Goal: Task Accomplishment & Management: Use online tool/utility

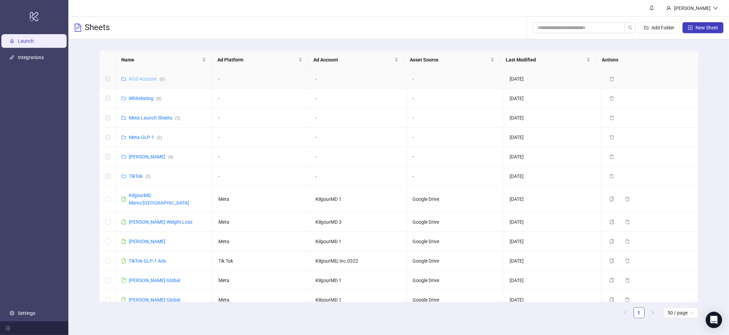
click at [144, 78] on link "KG3 Account ( 6 )" at bounding box center [147, 78] width 36 height 5
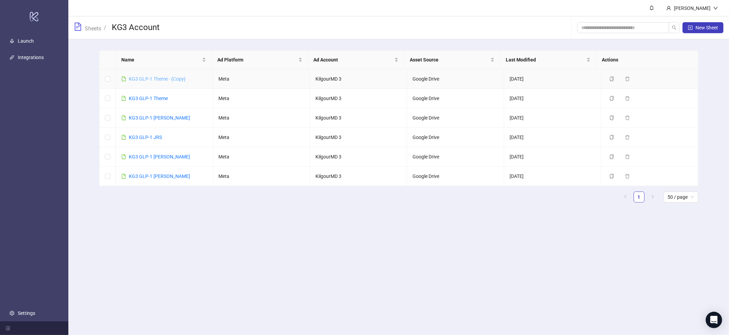
click at [147, 80] on link "KG3 GLP-1 Theme - {Copy}" at bounding box center [157, 78] width 57 height 5
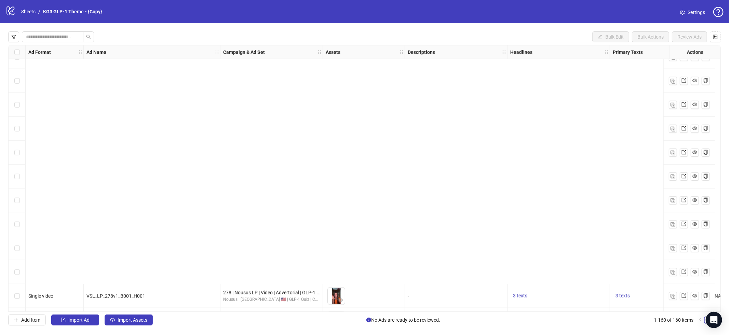
scroll to position [3579, 0]
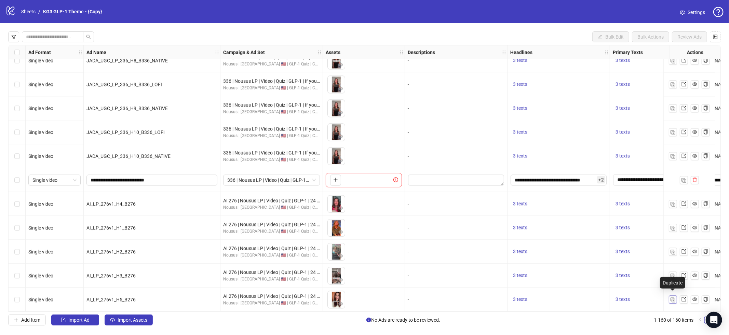
click at [675, 298] on img "button" at bounding box center [673, 300] width 5 height 5
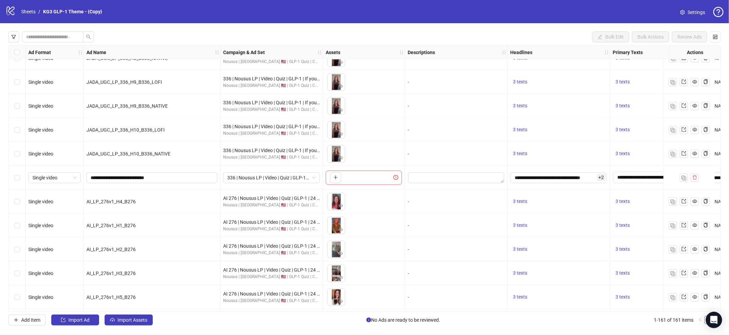
scroll to position [3603, 0]
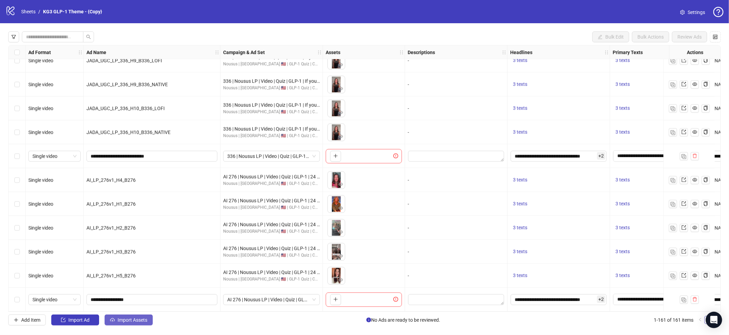
click at [150, 319] on button "Import Assets" at bounding box center [129, 320] width 48 height 11
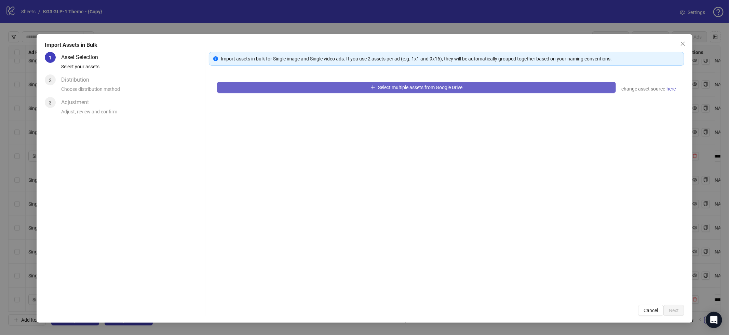
click at [453, 82] on button "Select multiple assets from Google Drive" at bounding box center [416, 87] width 399 height 11
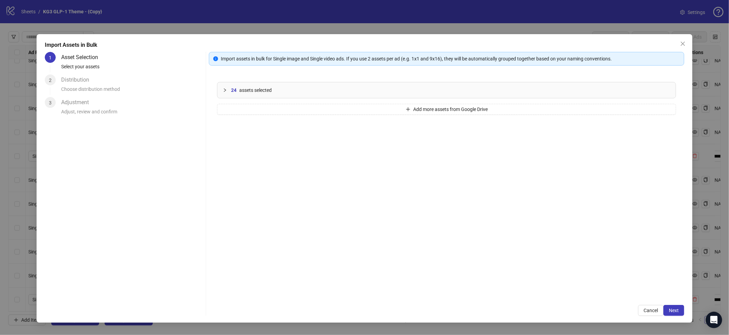
click at [244, 92] on span "assets selected" at bounding box center [255, 90] width 32 height 8
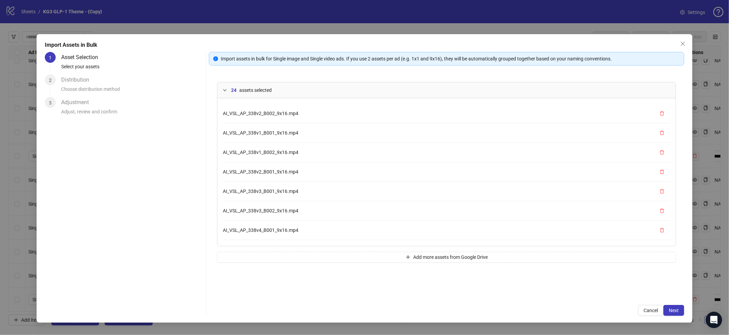
click at [242, 91] on span "assets selected" at bounding box center [255, 90] width 32 height 8
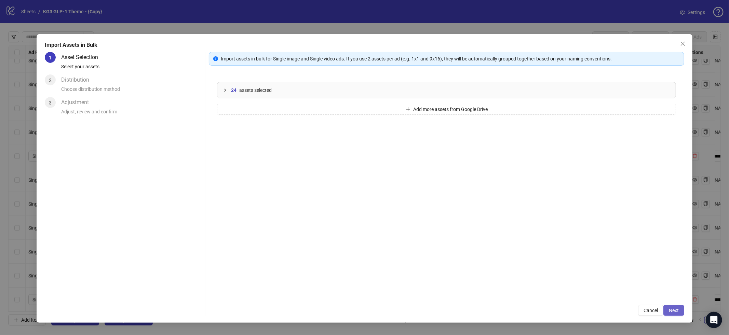
click at [668, 310] on button "Next" at bounding box center [674, 310] width 21 height 11
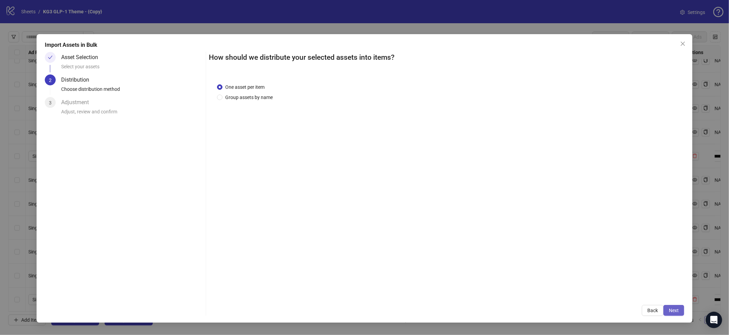
click at [679, 308] on span "Next" at bounding box center [674, 310] width 10 height 5
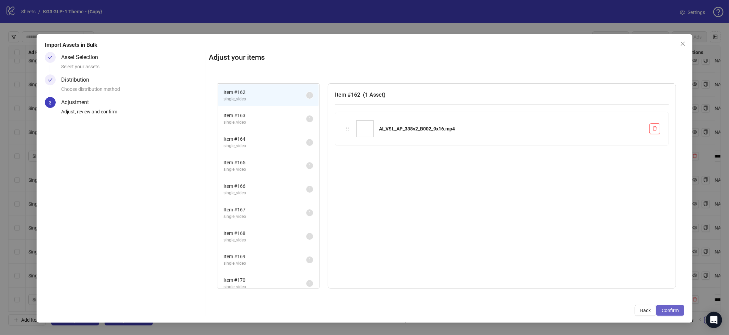
click at [673, 312] on span "Confirm" at bounding box center [670, 310] width 17 height 5
click at [675, 309] on div "Import Assets in Bulk Asset Selection Select your assets Distribution Choose di…" at bounding box center [364, 167] width 729 height 335
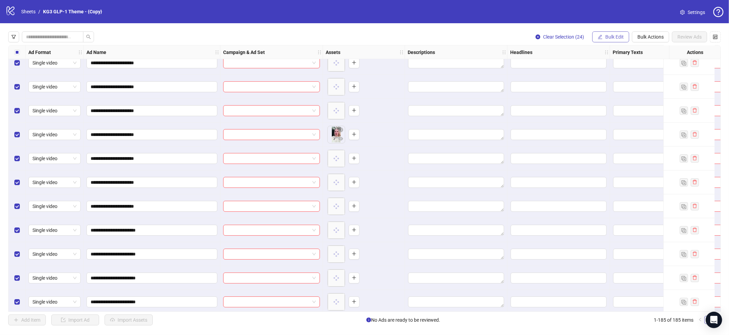
scroll to position [4177, 0]
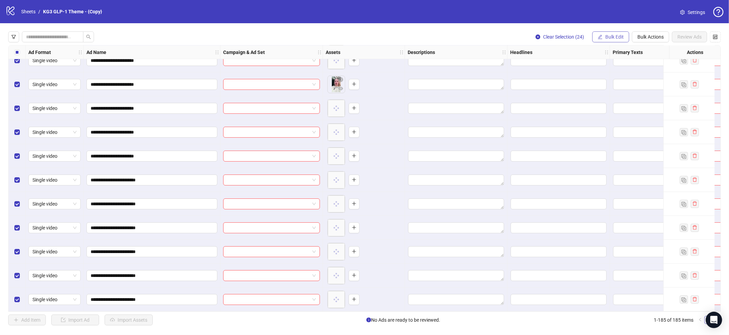
click at [615, 40] on button "Bulk Edit" at bounding box center [610, 36] width 37 height 11
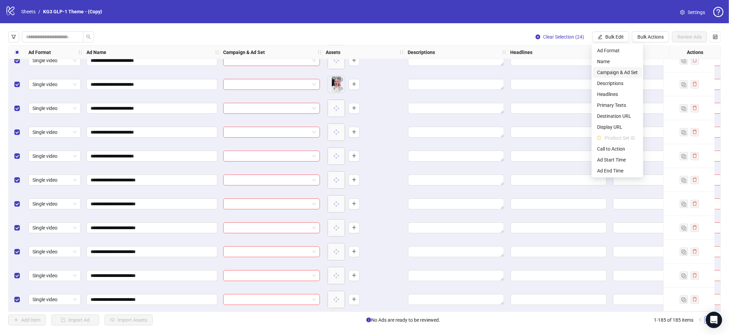
click at [612, 68] on li "Campaign & Ad Set" at bounding box center [617, 72] width 49 height 11
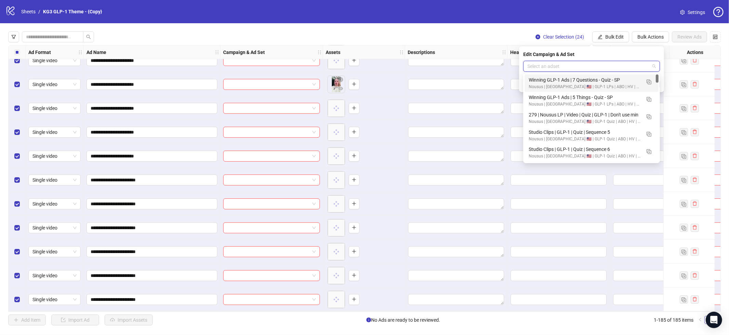
click at [613, 70] on input "search" at bounding box center [589, 66] width 122 height 10
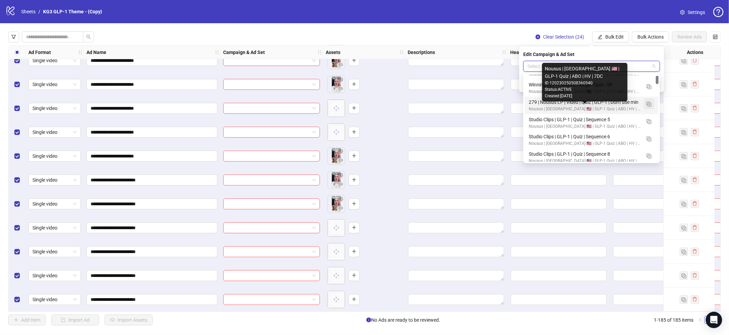
click at [647, 104] on img "button" at bounding box center [649, 104] width 5 height 5
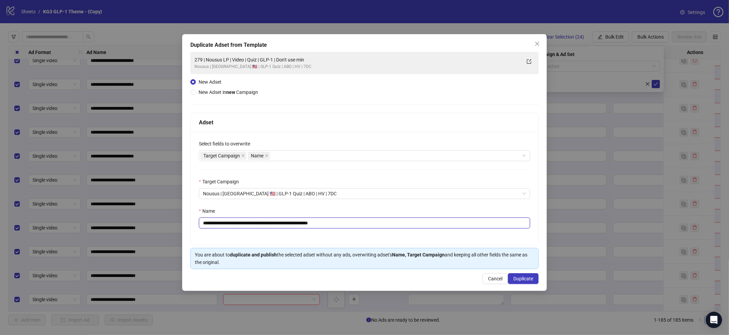
click at [342, 225] on input "**********" at bounding box center [364, 223] width 331 height 11
paste input "text"
type input "**********"
click at [535, 277] on button "Duplicate" at bounding box center [523, 278] width 31 height 11
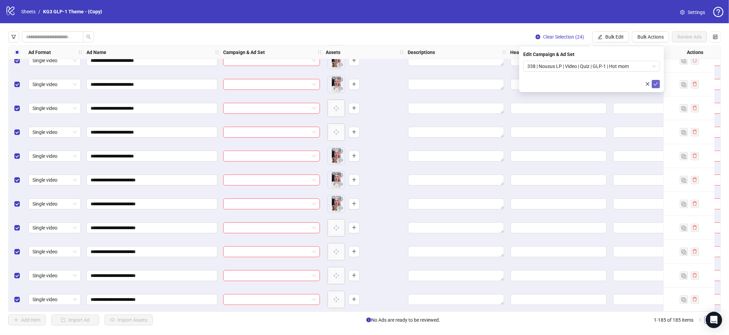
click at [655, 86] on icon "check" at bounding box center [656, 84] width 5 height 5
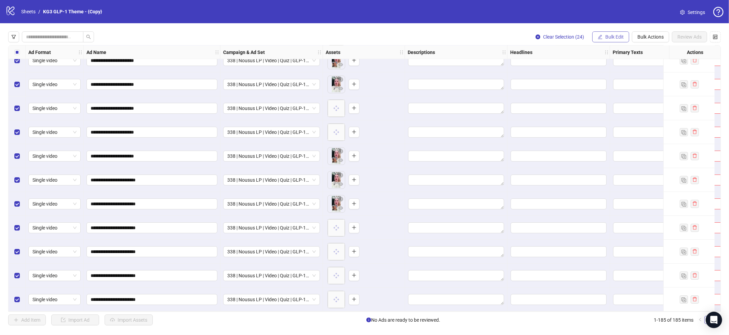
click at [611, 38] on span "Bulk Edit" at bounding box center [614, 36] width 18 height 5
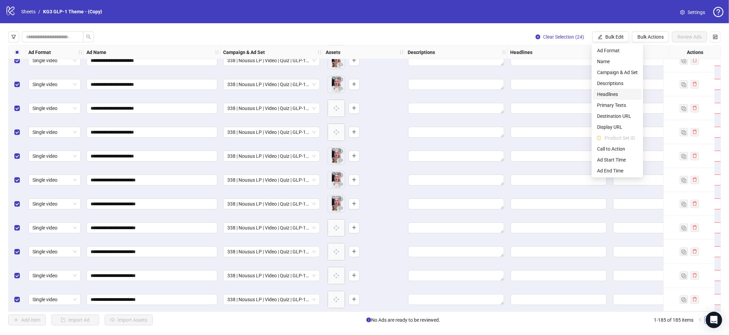
click at [612, 91] on span "Headlines" at bounding box center [617, 95] width 41 height 8
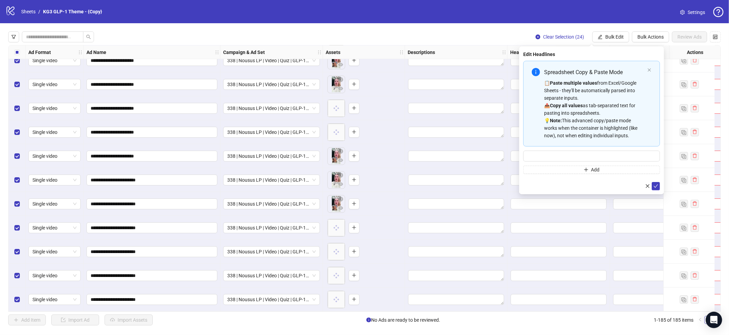
click at [159, 144] on div "**********" at bounding box center [152, 156] width 137 height 24
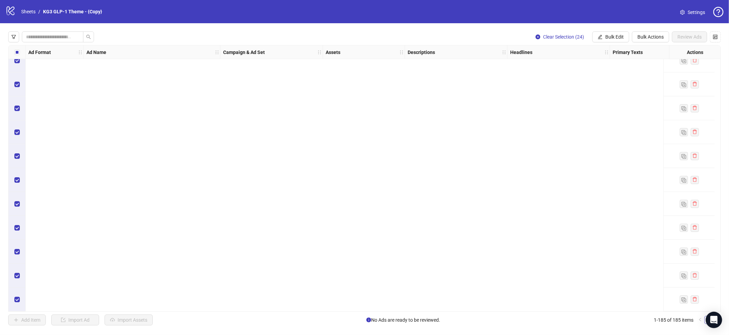
scroll to position [3680, 0]
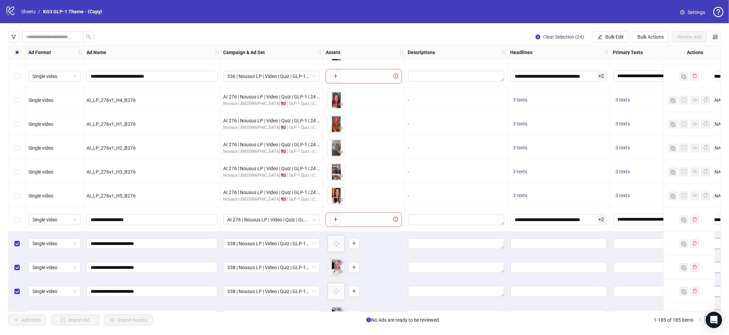
click at [13, 52] on div "Select all rows" at bounding box center [17, 52] width 17 height 14
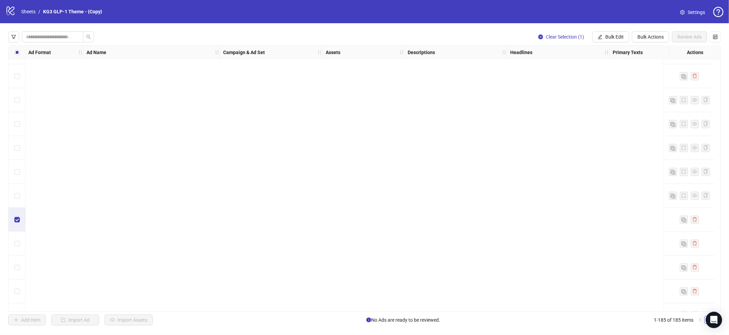
scroll to position [4177, 0]
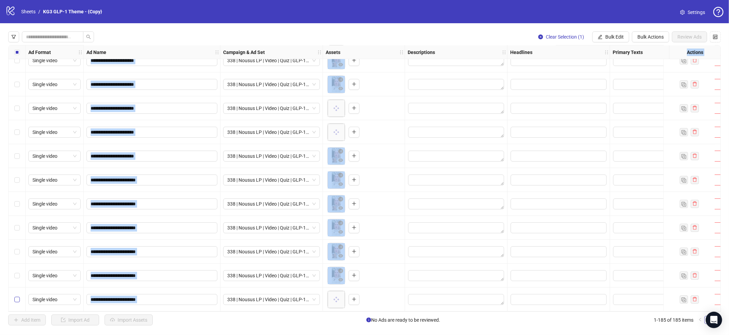
click at [14, 301] on label "Select row 185" at bounding box center [16, 300] width 5 height 8
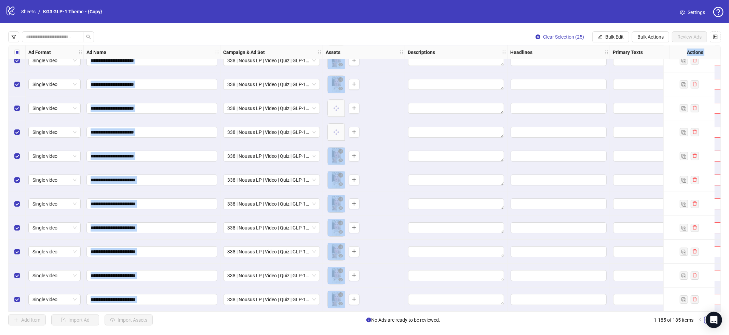
drag, startPoint x: 616, startPoint y: 39, endPoint x: 620, endPoint y: 42, distance: 5.1
click at [616, 39] on span "Bulk Edit" at bounding box center [614, 36] width 18 height 5
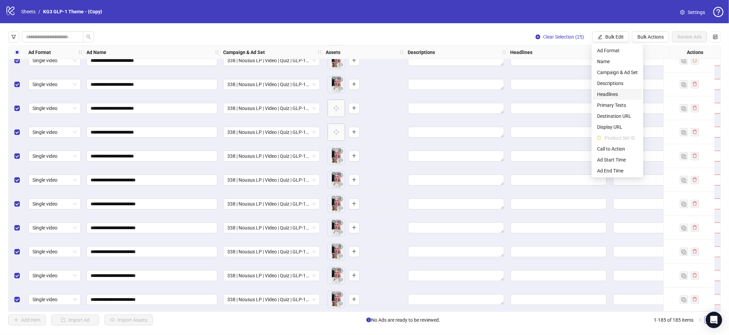
click at [614, 94] on span "Headlines" at bounding box center [617, 95] width 41 height 8
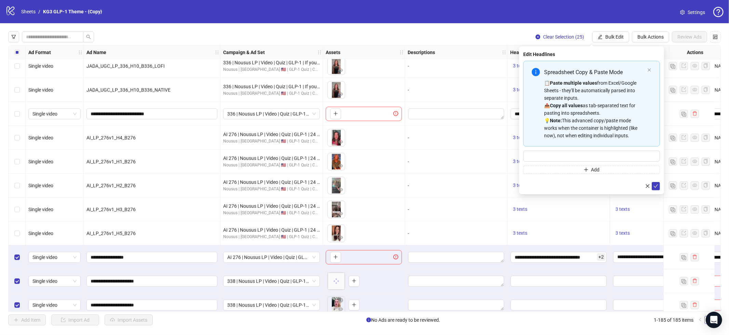
scroll to position [3640, 0]
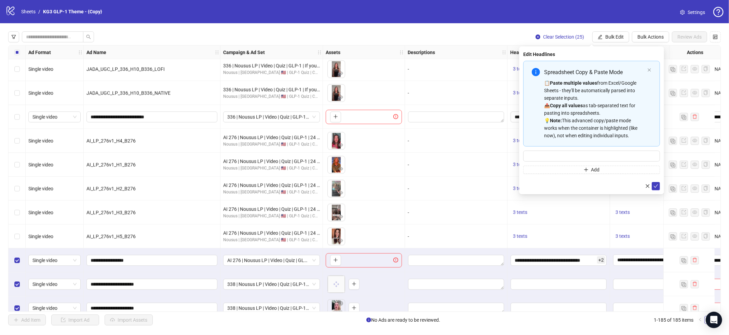
click at [151, 191] on div "AI_LP_276v1_H2_B276" at bounding box center [151, 189] width 131 height 8
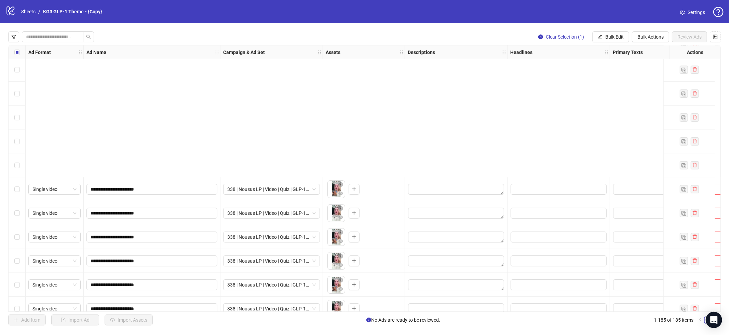
scroll to position [4177, 0]
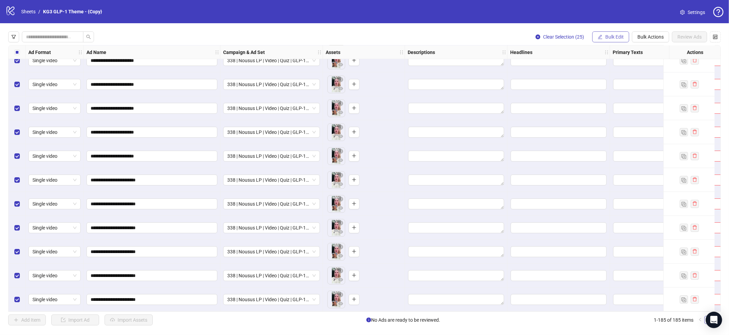
click at [609, 39] on span "Bulk Edit" at bounding box center [614, 36] width 18 height 5
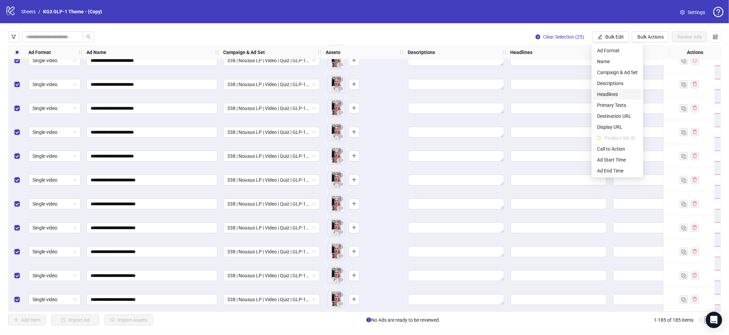
click at [611, 95] on span "Headlines" at bounding box center [617, 95] width 41 height 8
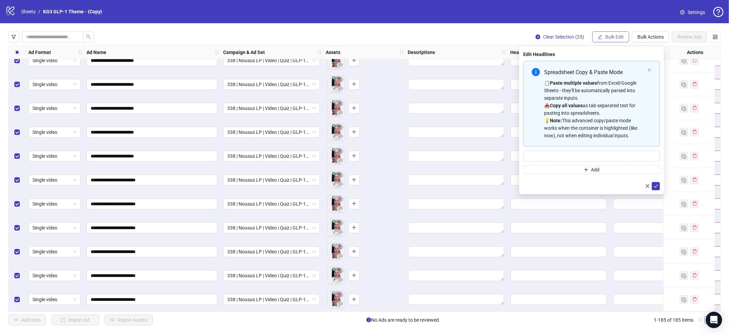
click at [614, 39] on span "Bulk Edit" at bounding box center [614, 36] width 18 height 5
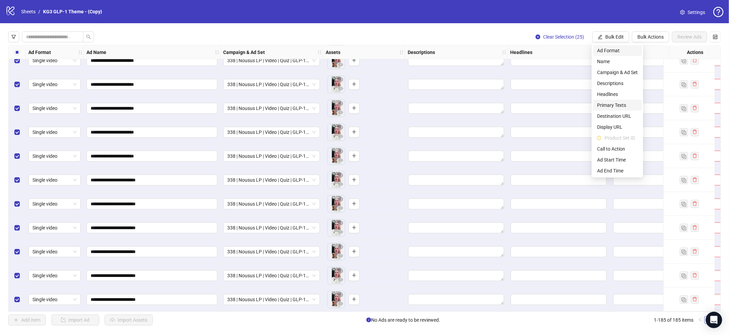
click at [619, 106] on span "Primary Texts" at bounding box center [617, 106] width 41 height 8
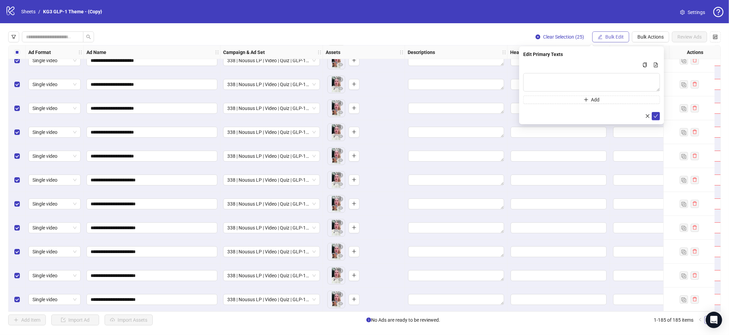
drag, startPoint x: 622, startPoint y: 26, endPoint x: 619, endPoint y: 33, distance: 7.5
click at [622, 26] on div "**********" at bounding box center [364, 178] width 729 height 311
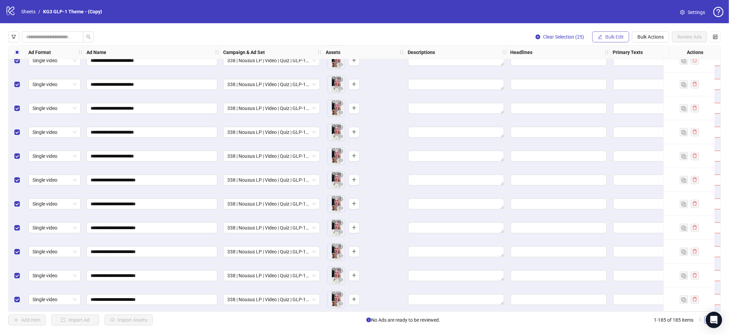
click at [616, 36] on span "Bulk Edit" at bounding box center [614, 36] width 18 height 5
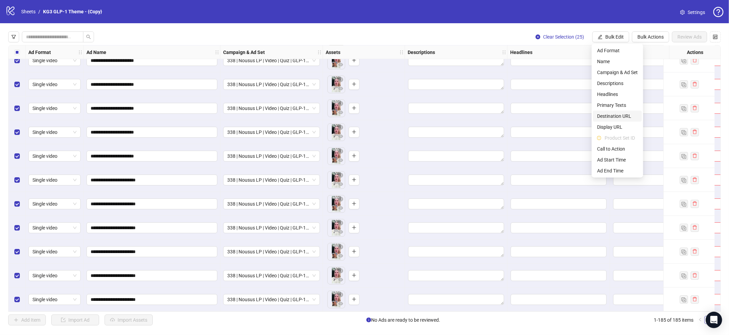
click at [625, 112] on span "Destination URL" at bounding box center [617, 116] width 41 height 8
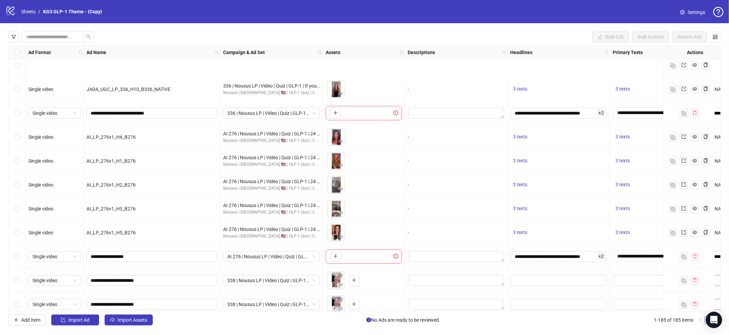
scroll to position [3716, 0]
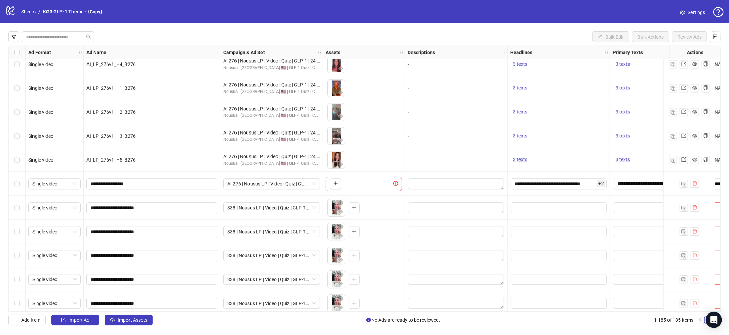
click at [20, 186] on div "Select row 161" at bounding box center [17, 184] width 17 height 24
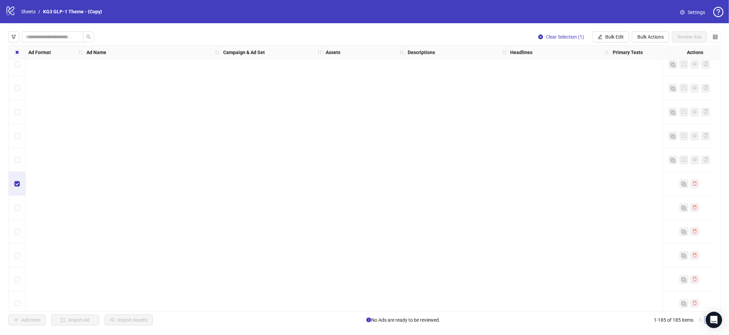
scroll to position [4177, 0]
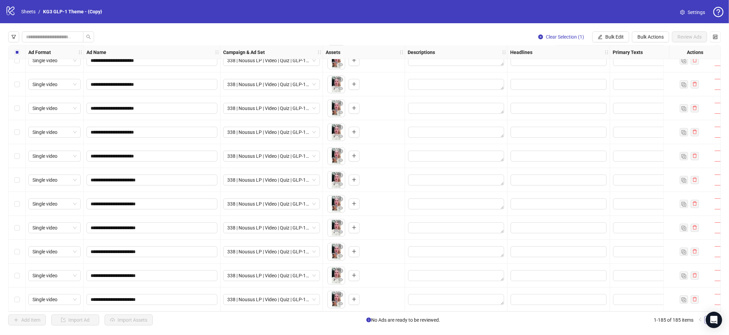
click at [11, 297] on div "Select row 185" at bounding box center [17, 300] width 17 height 24
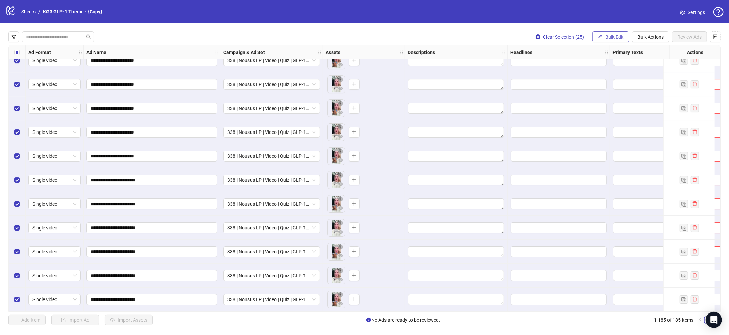
click at [621, 36] on span "Bulk Edit" at bounding box center [614, 36] width 18 height 5
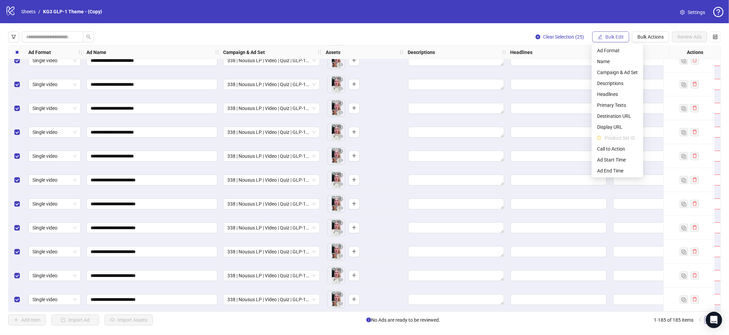
click at [612, 41] on button "Bulk Edit" at bounding box center [610, 36] width 37 height 11
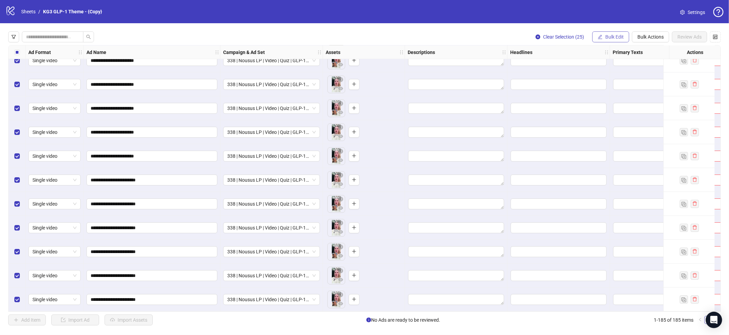
click at [613, 40] on button "Bulk Edit" at bounding box center [610, 36] width 37 height 11
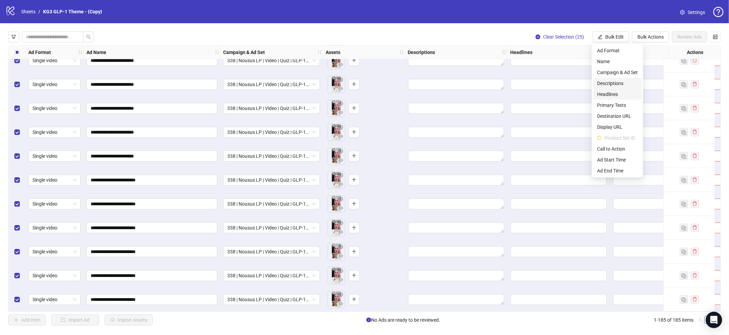
click at [620, 94] on span "Headlines" at bounding box center [617, 95] width 41 height 8
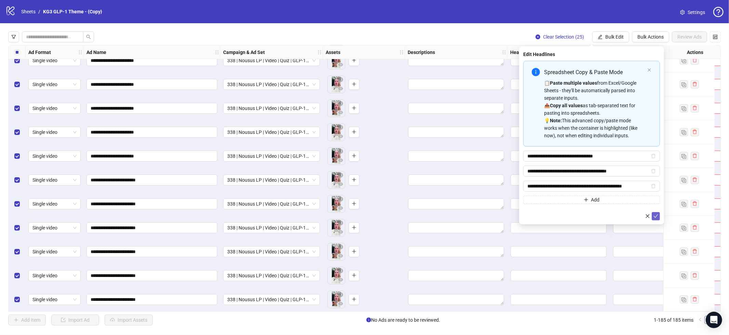
click at [658, 220] on button "submit" at bounding box center [656, 216] width 8 height 8
click at [611, 39] on span "Bulk Edit" at bounding box center [614, 36] width 18 height 5
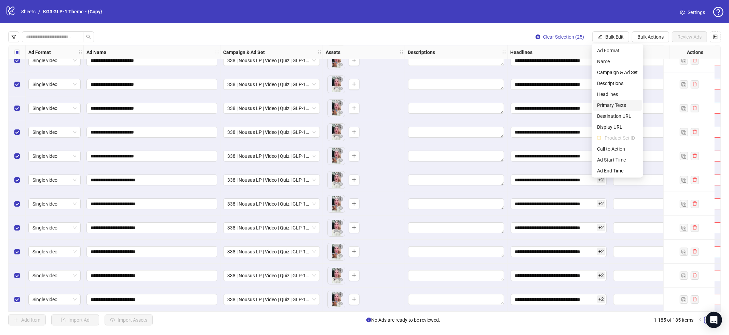
click at [612, 105] on span "Primary Texts" at bounding box center [617, 106] width 41 height 8
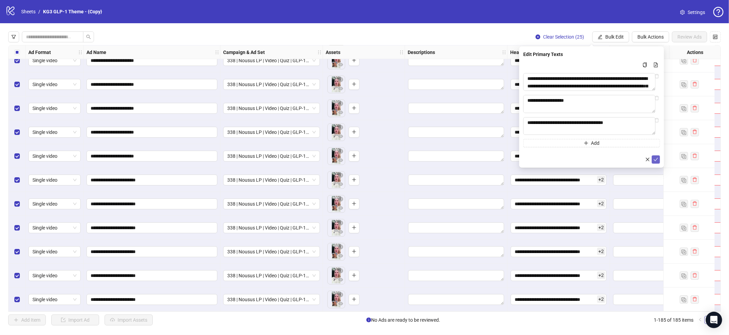
click at [654, 159] on icon "check" at bounding box center [656, 159] width 5 height 5
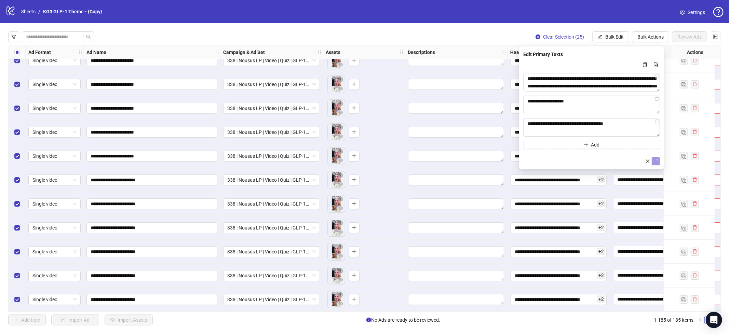
click at [616, 39] on span "Bulk Edit" at bounding box center [614, 36] width 18 height 5
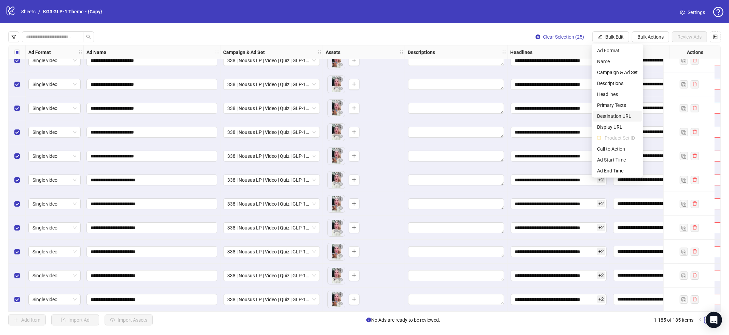
click at [619, 116] on span "Destination URL" at bounding box center [617, 116] width 41 height 8
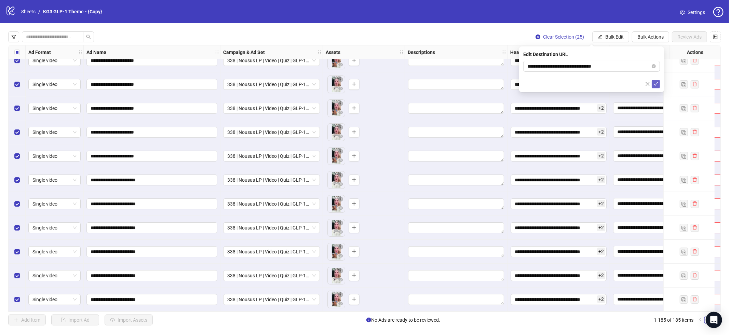
click at [652, 85] on button "submit" at bounding box center [656, 84] width 8 height 8
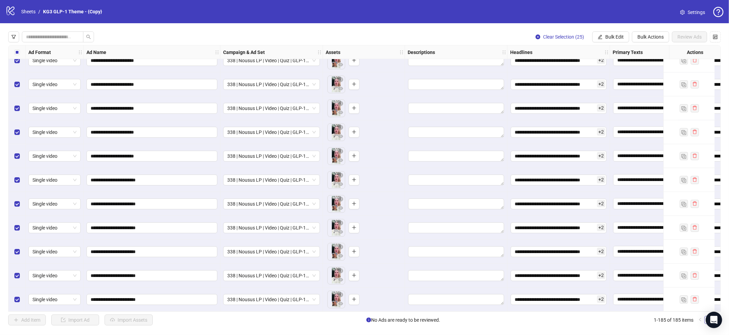
click at [615, 37] on span "Bulk Edit" at bounding box center [614, 36] width 18 height 5
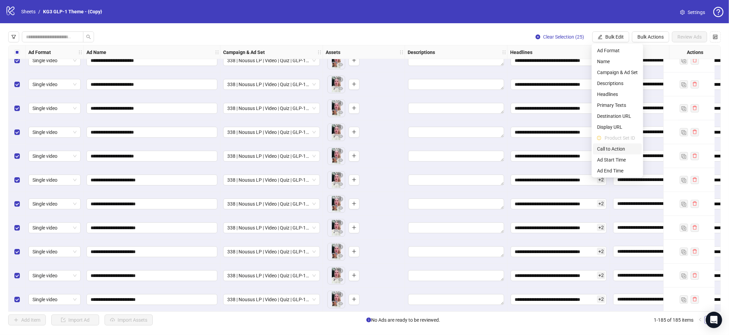
click at [615, 148] on span "Call to Action" at bounding box center [617, 149] width 41 height 8
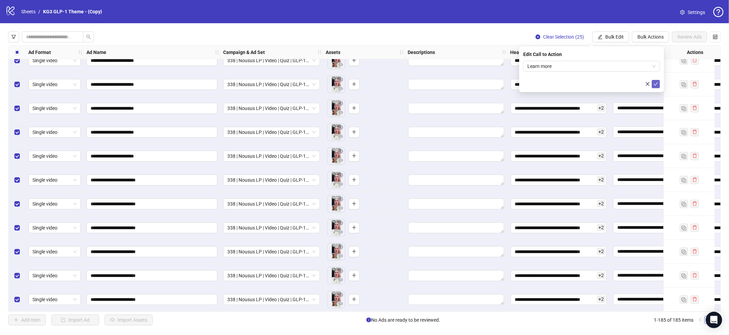
click at [654, 83] on icon "check" at bounding box center [656, 84] width 5 height 5
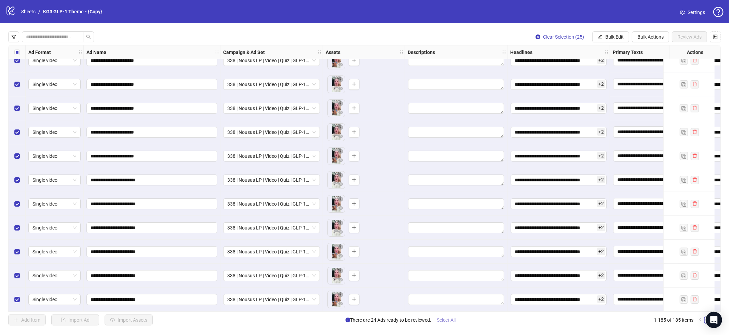
click at [448, 316] on button "Select All" at bounding box center [447, 320] width 30 height 11
click at [449, 320] on span "Select All" at bounding box center [446, 320] width 19 height 5
click at [690, 37] on span "Review Ads" at bounding box center [690, 36] width 24 height 5
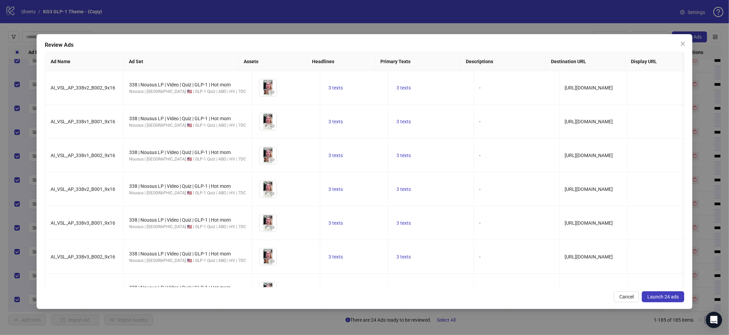
click at [658, 298] on span "Launch 24 ads" at bounding box center [663, 296] width 31 height 5
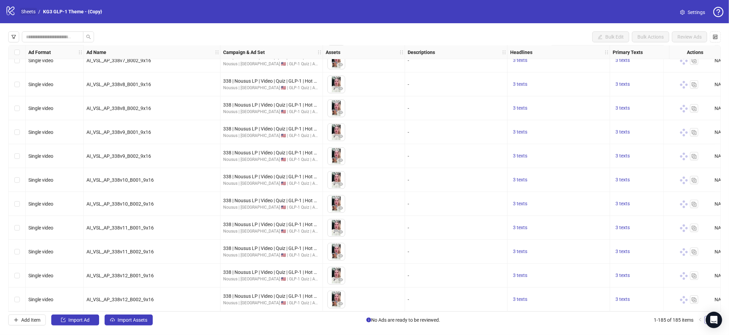
click at [20, 12] on link "Sheets" at bounding box center [28, 12] width 17 height 8
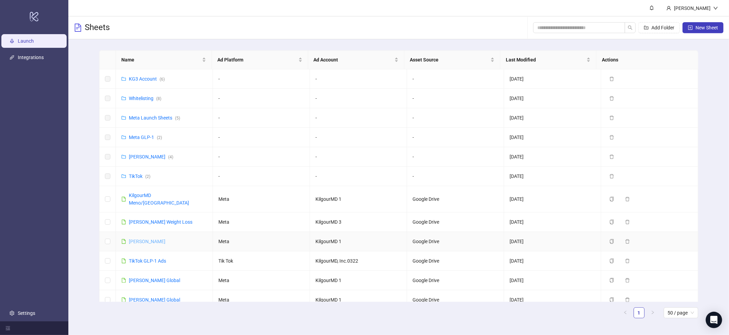
click at [161, 239] on link "[PERSON_NAME]" at bounding box center [147, 241] width 37 height 5
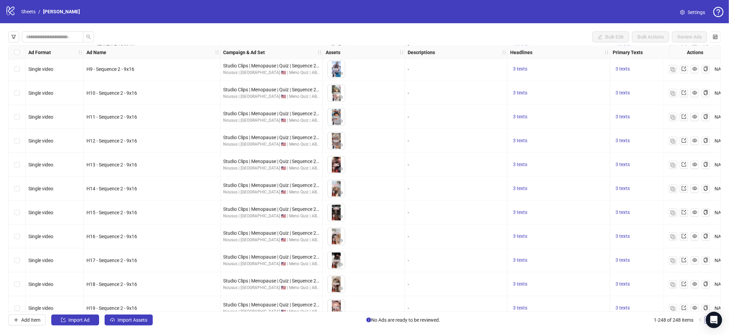
scroll to position [5685, 0]
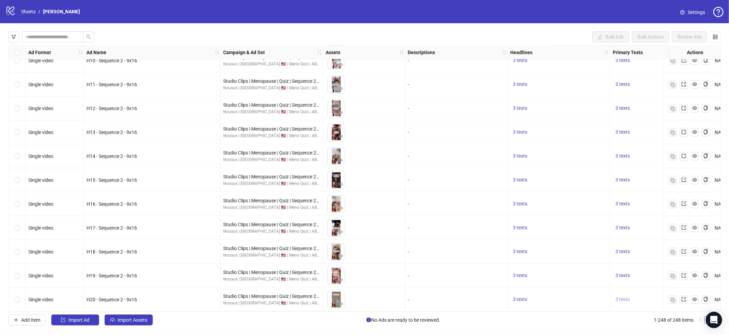
click at [618, 297] on span "3 texts" at bounding box center [623, 299] width 14 height 5
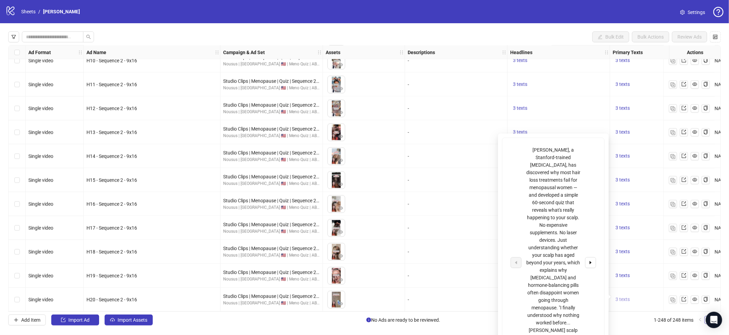
click at [620, 298] on span "3 texts" at bounding box center [623, 299] width 14 height 5
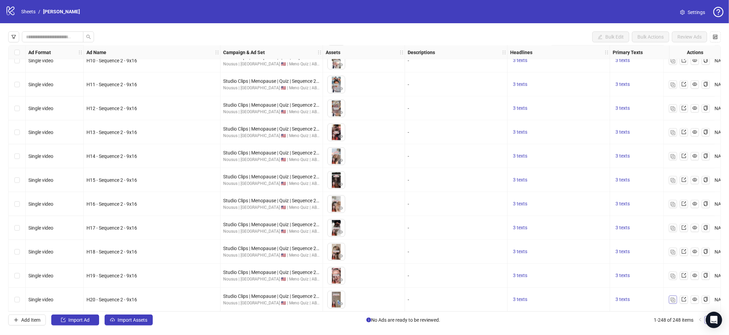
click at [671, 298] on img "button" at bounding box center [673, 300] width 5 height 5
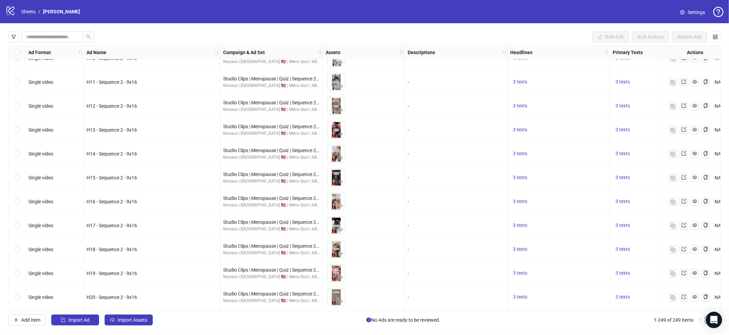
scroll to position [5709, 0]
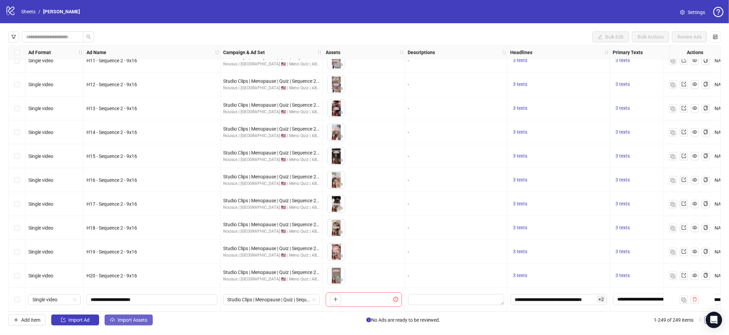
click at [129, 325] on button "Import Assets" at bounding box center [129, 320] width 48 height 11
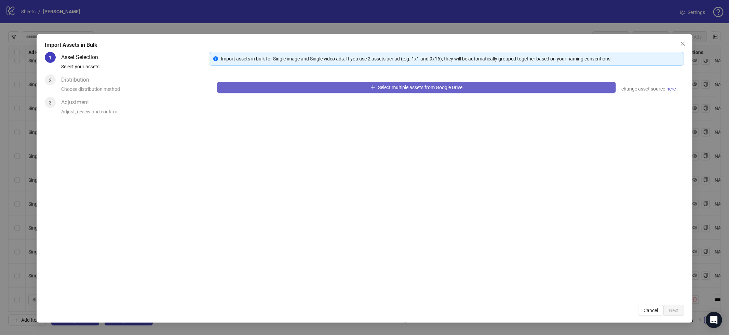
click at [317, 88] on button "Select multiple assets from Google Drive" at bounding box center [416, 87] width 399 height 11
click at [352, 92] on button "Select multiple assets from Google Drive" at bounding box center [416, 87] width 399 height 11
click at [331, 87] on button "Select multiple assets from Google Drive" at bounding box center [416, 87] width 399 height 11
click at [332, 90] on button "Select multiple assets from Google Drive" at bounding box center [416, 87] width 399 height 11
click at [487, 88] on button "Select multiple assets from Google Drive" at bounding box center [416, 87] width 399 height 11
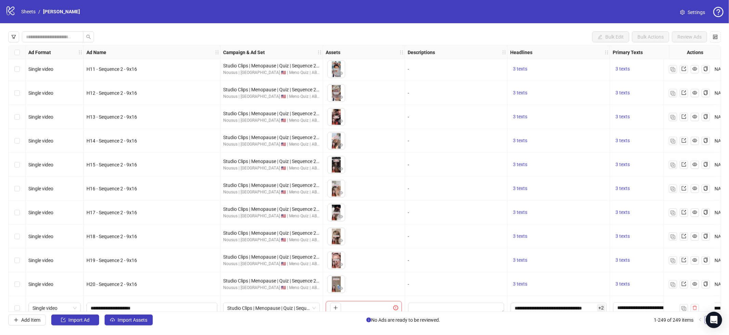
scroll to position [5709, 0]
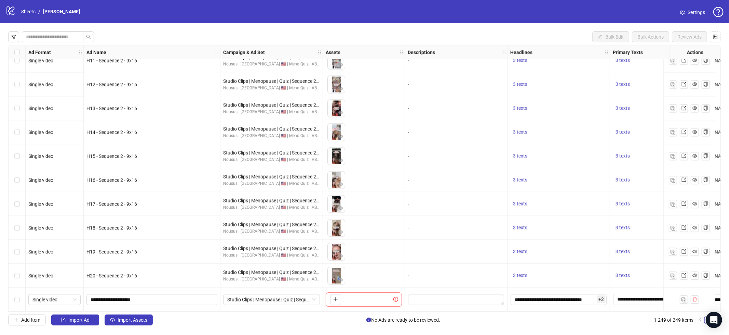
click at [133, 326] on div "Bulk Edit Bulk Actions Review Ads Ad Format Ad Name Campaign & Ad Set Assets De…" at bounding box center [364, 178] width 729 height 311
click at [134, 323] on span "Import Assets" at bounding box center [133, 320] width 30 height 5
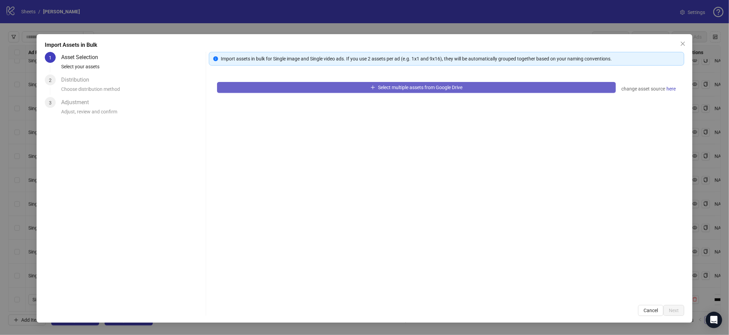
click at [372, 87] on icon "plus" at bounding box center [373, 87] width 4 height 0
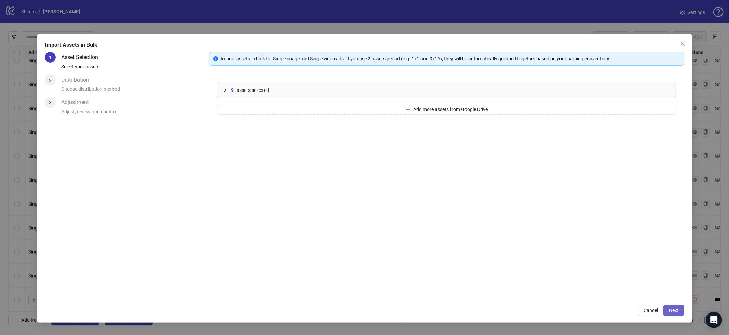
click at [680, 310] on button "Next" at bounding box center [674, 310] width 21 height 11
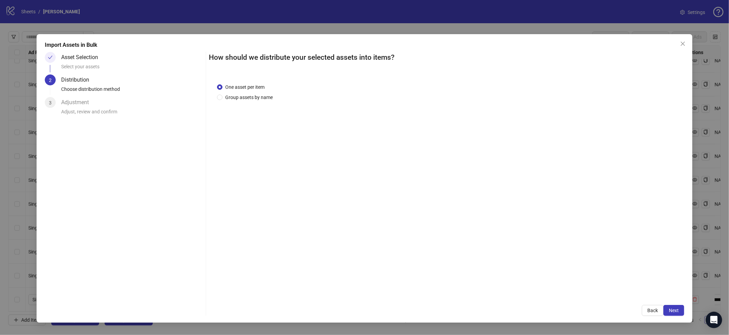
click at [679, 310] on span "Next" at bounding box center [674, 310] width 10 height 5
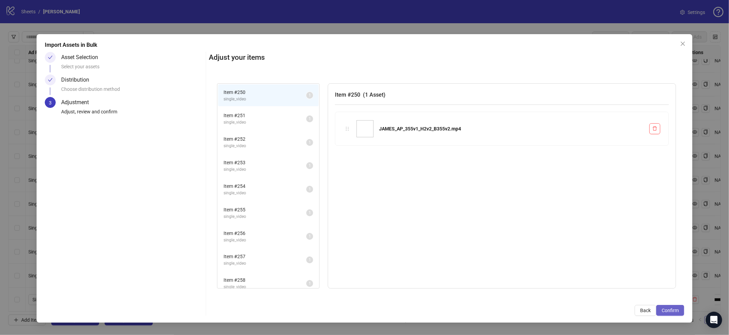
click at [678, 311] on span "Confirm" at bounding box center [670, 310] width 17 height 5
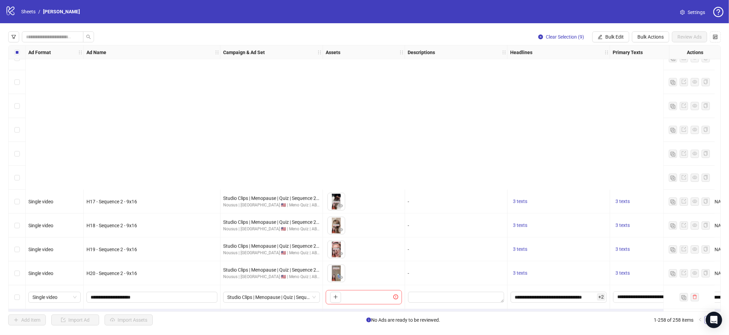
scroll to position [5924, 0]
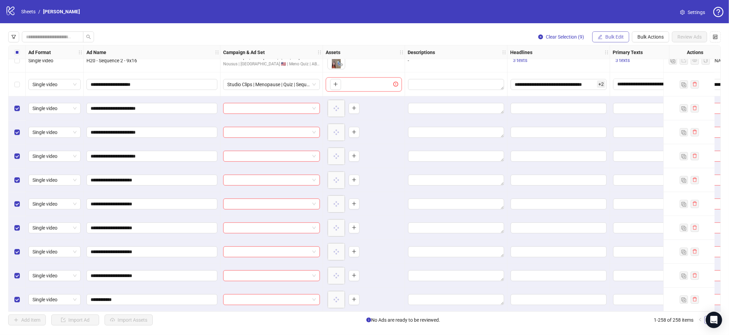
click at [617, 35] on span "Bulk Edit" at bounding box center [614, 36] width 18 height 5
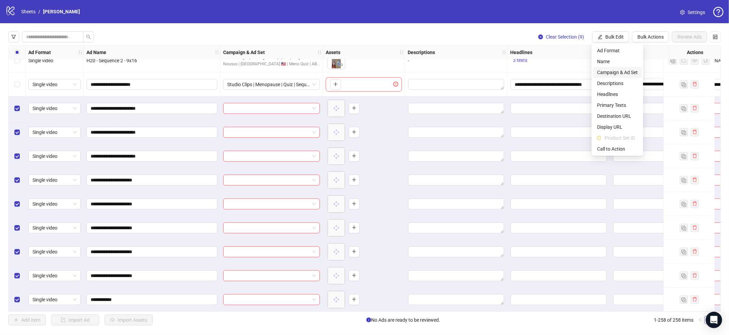
click at [622, 74] on span "Campaign & Ad Set" at bounding box center [617, 73] width 41 height 8
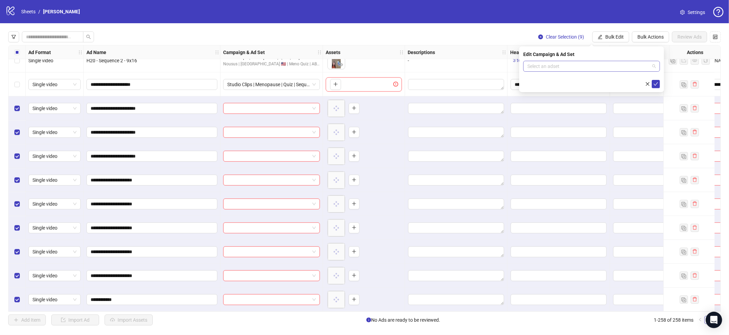
click at [633, 71] on div "Select an adset" at bounding box center [591, 66] width 137 height 11
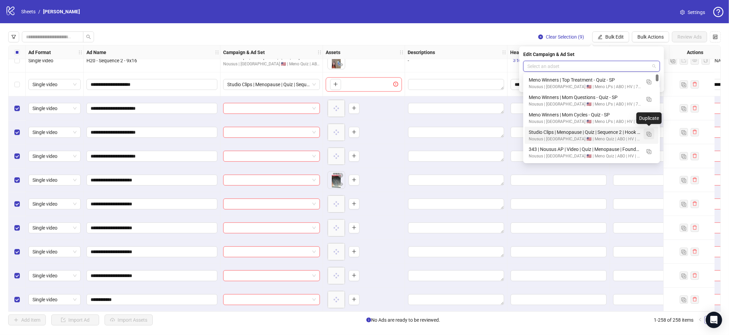
click at [648, 134] on img "button" at bounding box center [649, 134] width 5 height 5
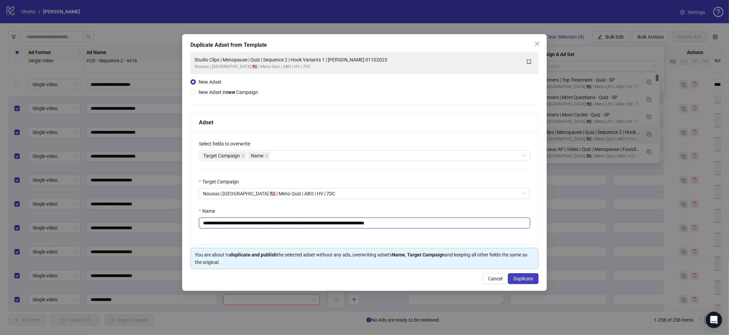
click at [376, 224] on input "**********" at bounding box center [364, 223] width 331 height 11
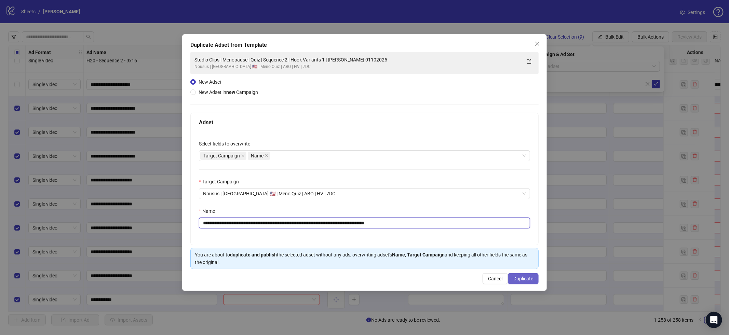
paste input "text"
type input "**********"
click at [519, 278] on span "Duplicate" at bounding box center [523, 278] width 20 height 5
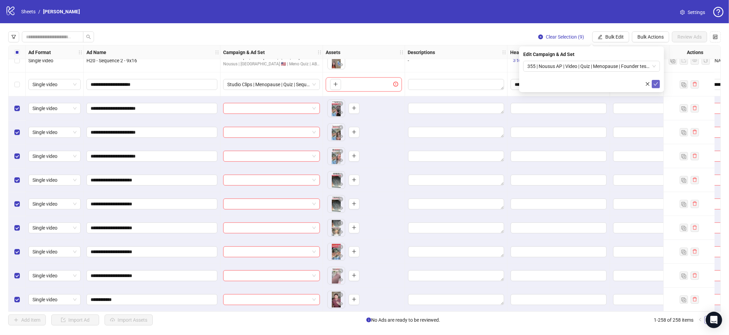
click at [658, 82] on button "submit" at bounding box center [656, 84] width 8 height 8
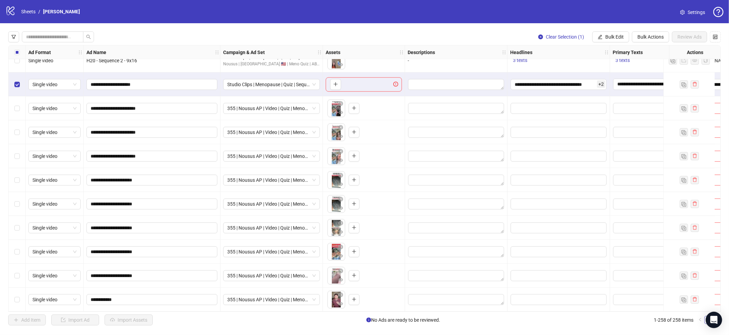
click at [16, 301] on div "Select row 258" at bounding box center [17, 300] width 17 height 24
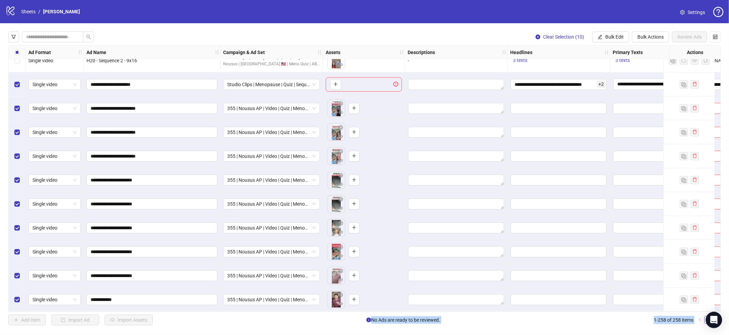
click at [621, 36] on span "Bulk Edit" at bounding box center [614, 36] width 18 height 5
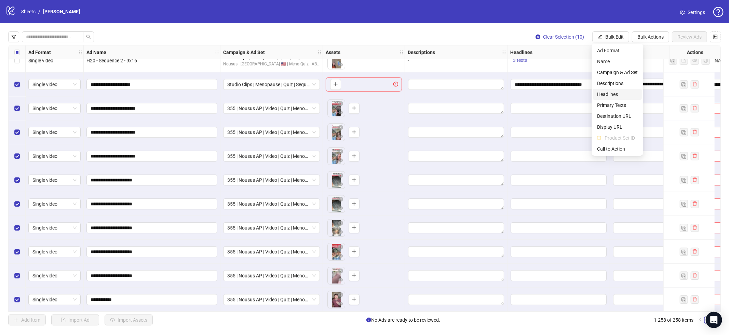
click at [614, 95] on span "Headlines" at bounding box center [617, 95] width 41 height 8
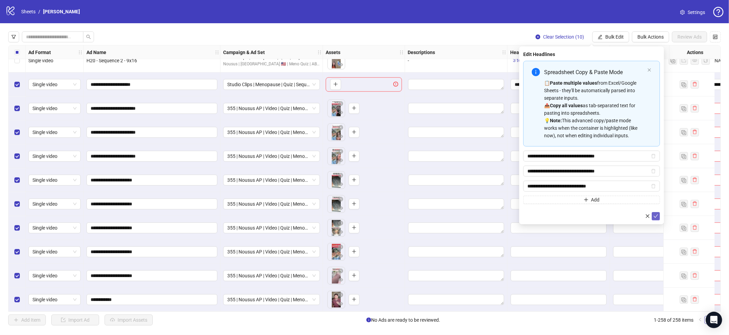
click at [655, 216] on icon "check" at bounding box center [656, 216] width 5 height 5
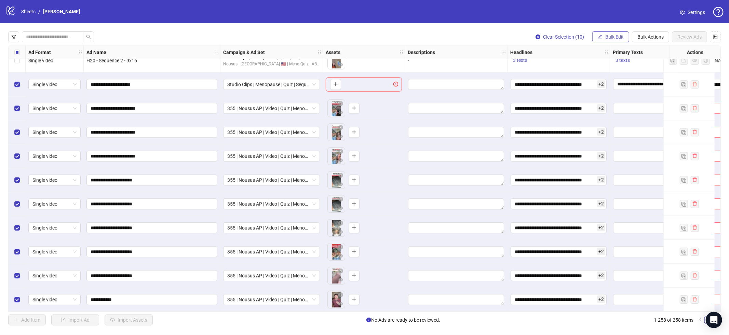
click at [611, 37] on span "Bulk Edit" at bounding box center [614, 36] width 18 height 5
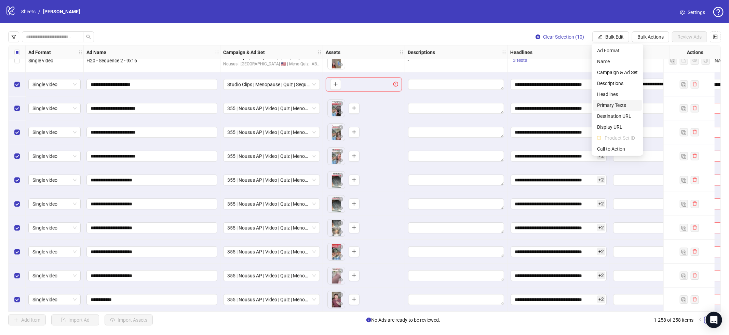
click at [623, 106] on span "Primary Texts" at bounding box center [617, 106] width 41 height 8
type textarea "**********"
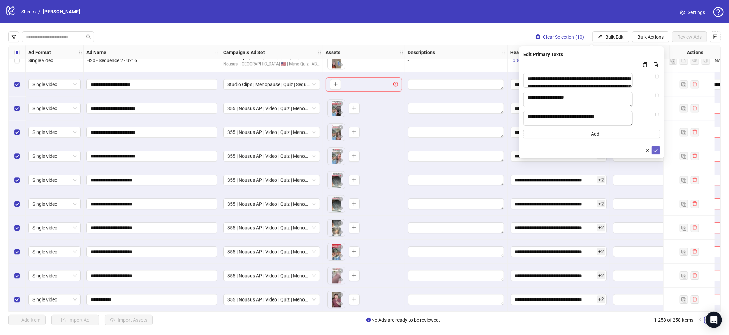
click at [658, 155] on button "submit" at bounding box center [656, 150] width 8 height 8
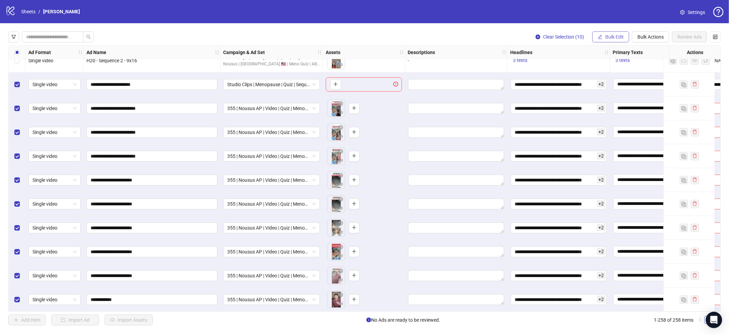
click at [615, 37] on span "Bulk Edit" at bounding box center [614, 36] width 18 height 5
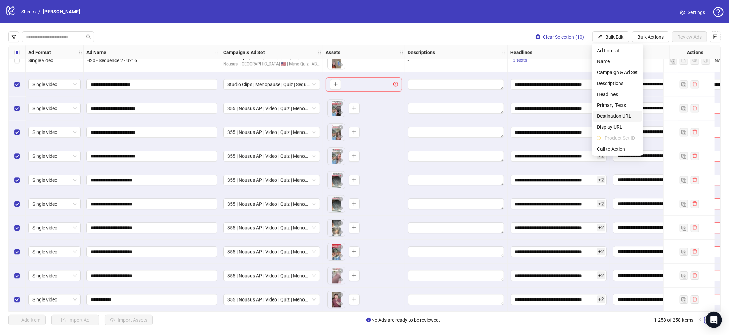
click at [613, 118] on span "Destination URL" at bounding box center [617, 116] width 41 height 8
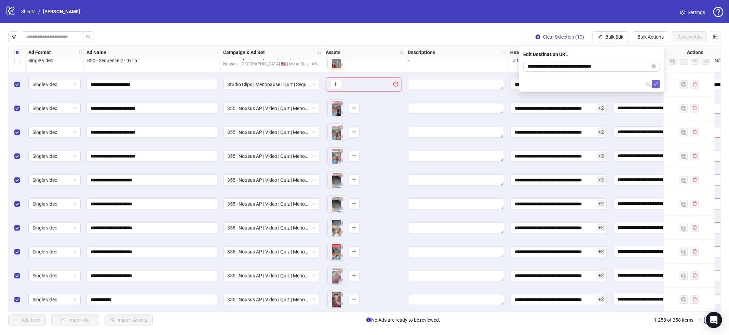
click at [656, 85] on icon "check" at bounding box center [656, 84] width 5 height 5
click at [607, 36] on span "Bulk Edit" at bounding box center [614, 36] width 18 height 5
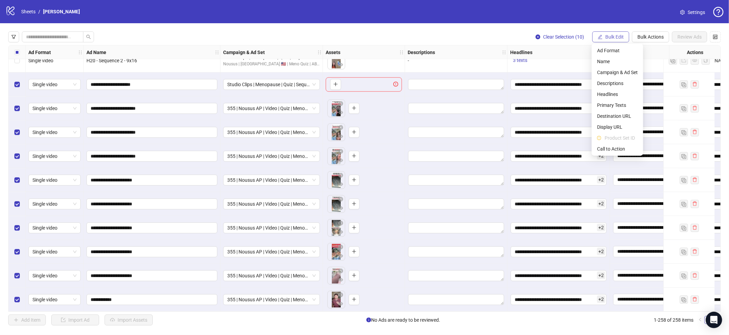
click at [608, 36] on span "Bulk Edit" at bounding box center [614, 36] width 18 height 5
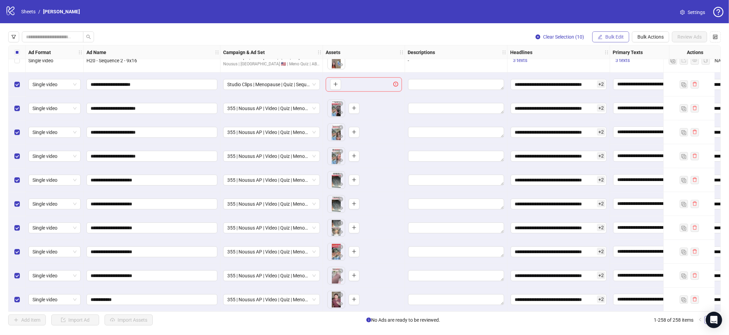
click at [608, 36] on span "Bulk Edit" at bounding box center [614, 36] width 18 height 5
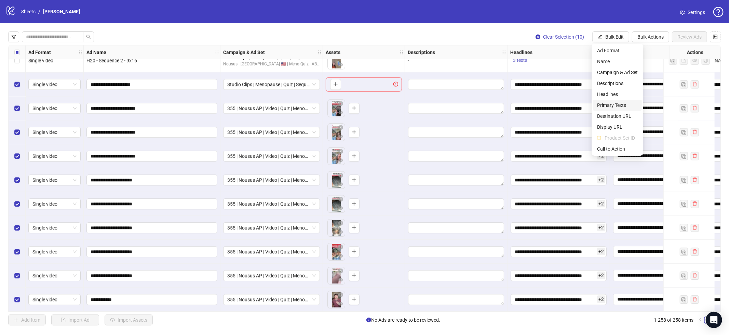
click at [614, 113] on span "Destination URL" at bounding box center [617, 116] width 41 height 8
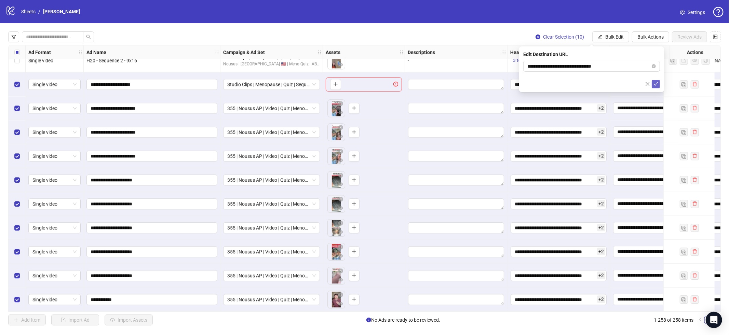
click at [659, 81] on button "submit" at bounding box center [656, 84] width 8 height 8
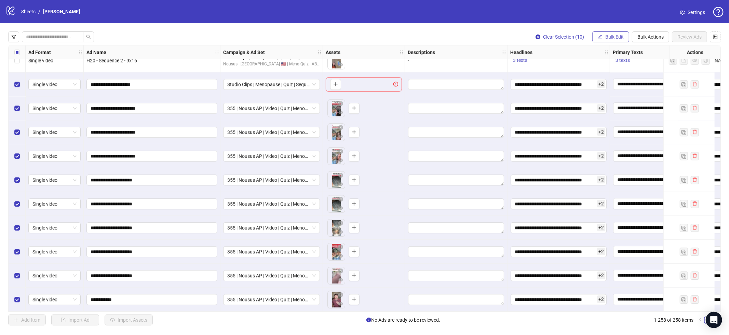
click at [617, 37] on span "Bulk Edit" at bounding box center [614, 36] width 18 height 5
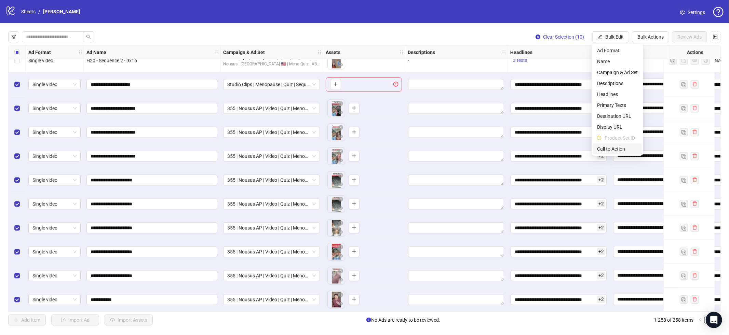
click at [618, 147] on span "Call to Action" at bounding box center [617, 149] width 41 height 8
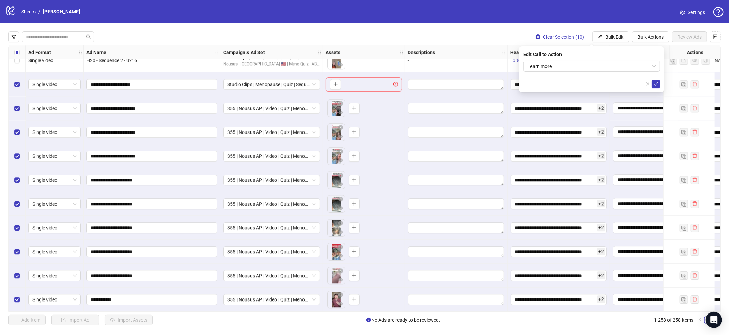
click at [656, 84] on icon "check" at bounding box center [656, 84] width 5 height 5
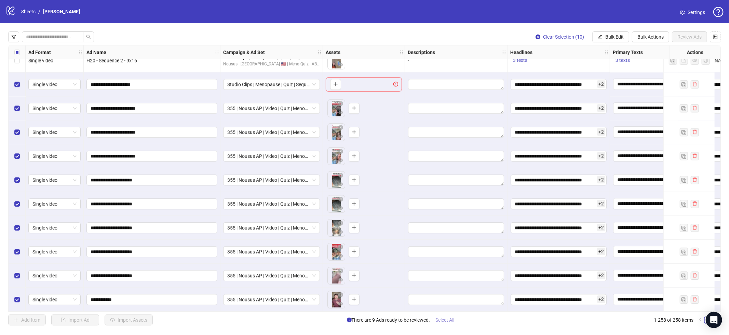
click at [446, 320] on span "Select All" at bounding box center [445, 320] width 19 height 5
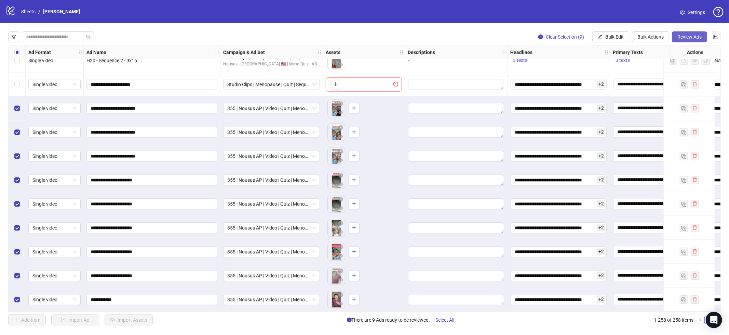
click at [682, 40] on span "Review Ads" at bounding box center [690, 36] width 24 height 5
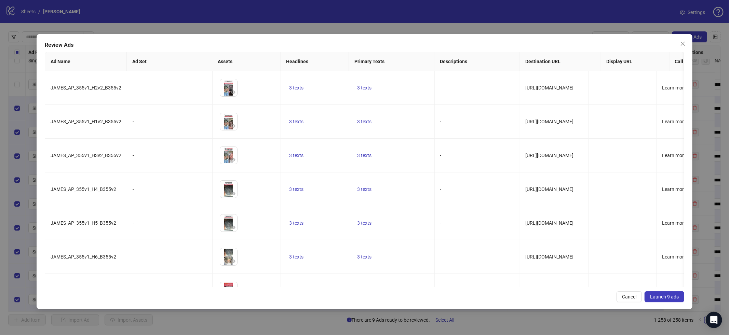
click at [655, 297] on span "Launch 9 ads" at bounding box center [664, 296] width 29 height 5
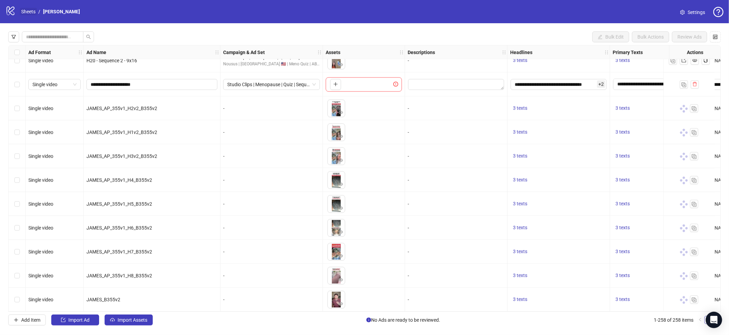
click at [32, 12] on link "Sheets" at bounding box center [28, 12] width 17 height 8
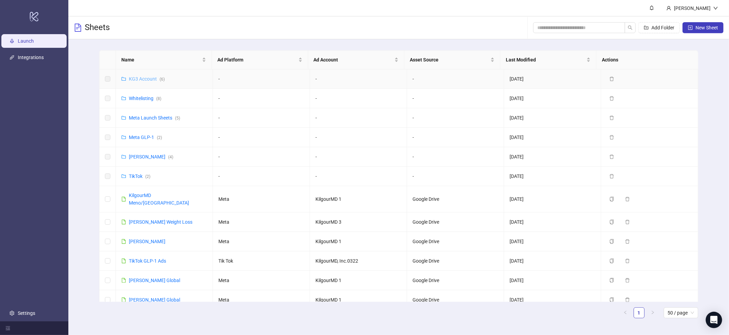
click at [149, 81] on link "KG3 Account ( 6 )" at bounding box center [147, 78] width 36 height 5
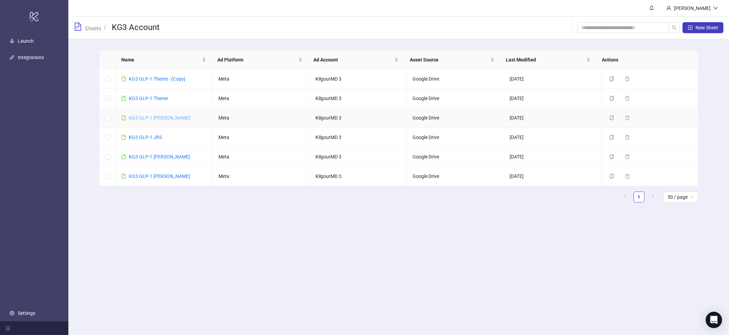
click at [149, 118] on link "KG3 GLP-1 [PERSON_NAME]" at bounding box center [159, 117] width 61 height 5
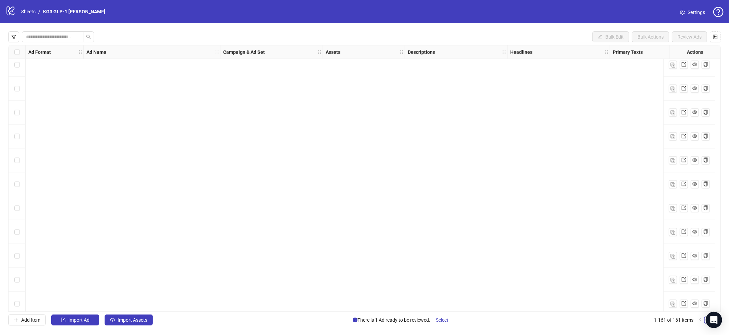
scroll to position [3603, 0]
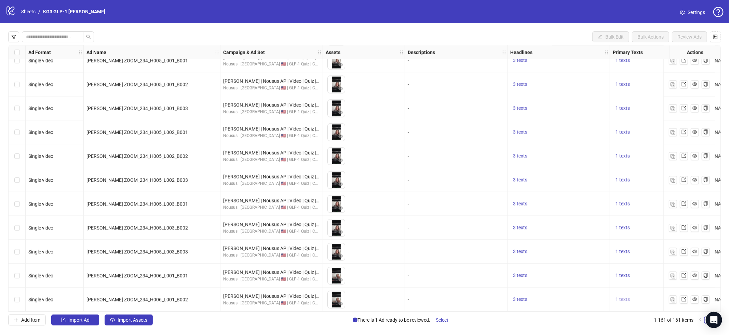
click at [627, 298] on span "1 texts" at bounding box center [623, 299] width 14 height 5
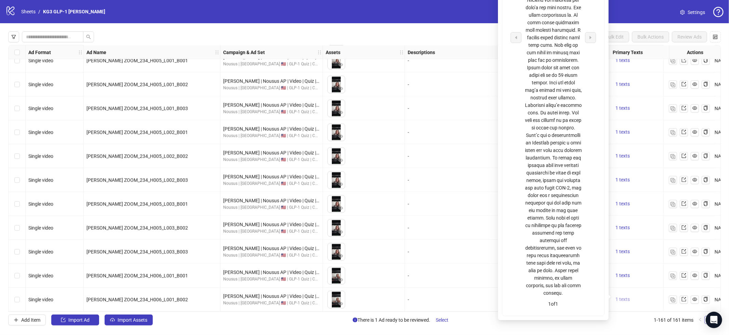
click at [627, 298] on span "1 texts" at bounding box center [623, 299] width 14 height 5
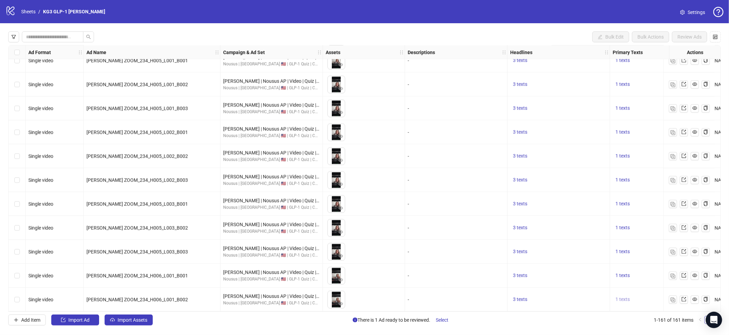
click at [629, 300] on button "1 texts" at bounding box center [623, 300] width 20 height 8
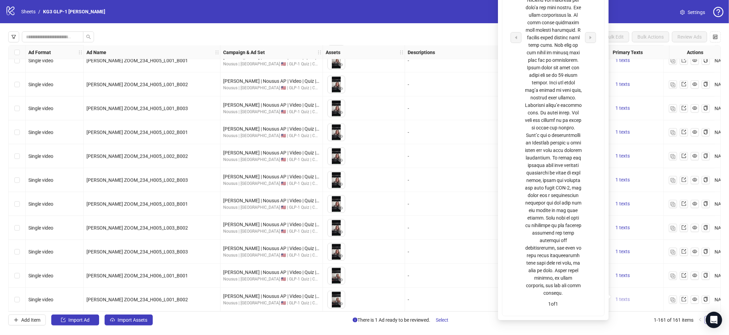
click at [629, 300] on button "1 texts" at bounding box center [623, 300] width 20 height 8
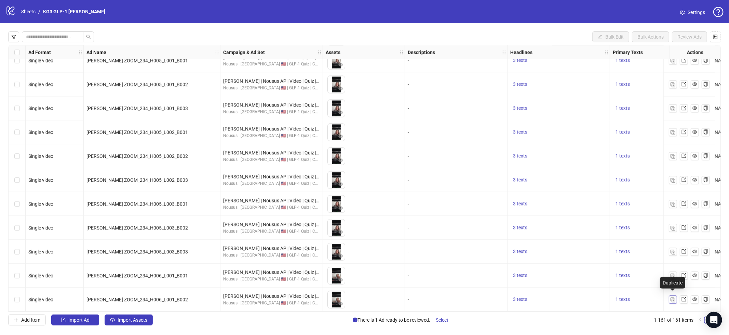
click at [671, 299] on img "button" at bounding box center [673, 300] width 5 height 5
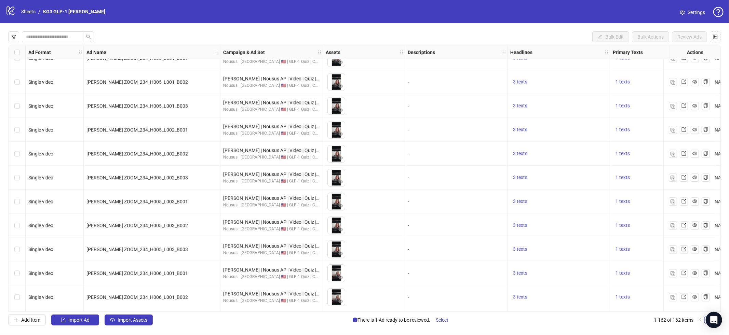
scroll to position [3627, 0]
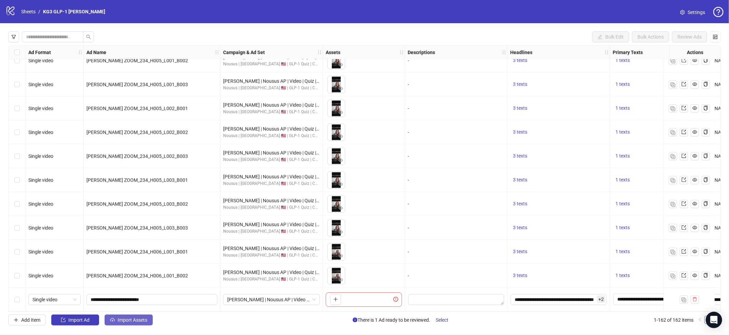
click at [141, 319] on span "Import Assets" at bounding box center [133, 320] width 30 height 5
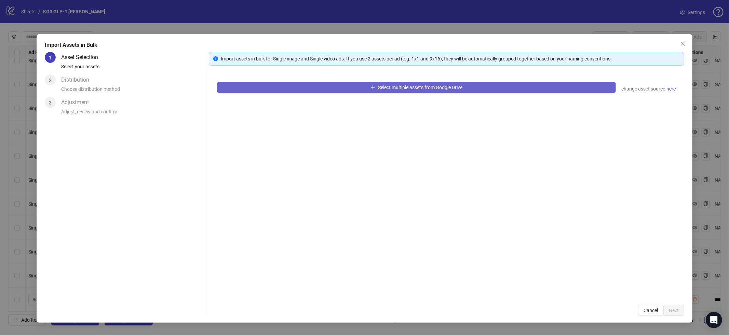
click at [326, 92] on button "Select multiple assets from Google Drive" at bounding box center [416, 87] width 399 height 11
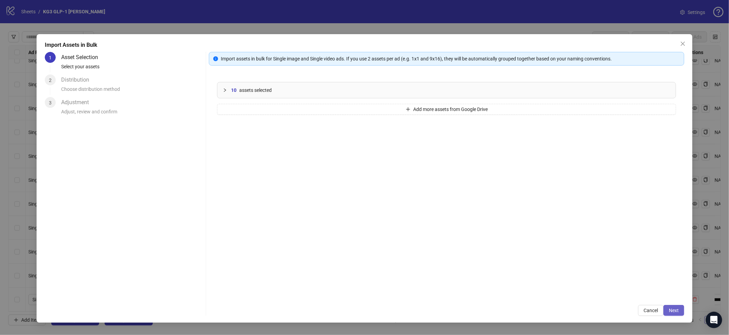
click at [679, 310] on span "Next" at bounding box center [674, 310] width 10 height 5
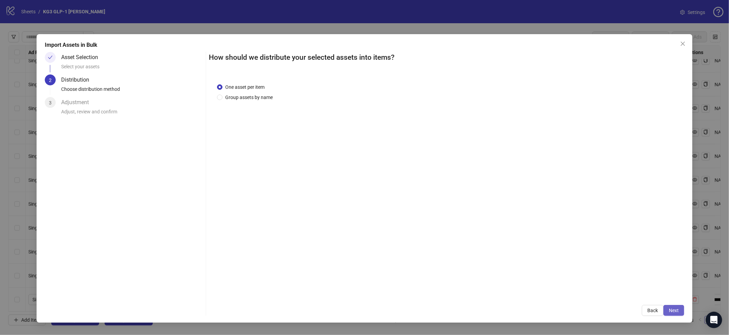
click at [673, 308] on span "Next" at bounding box center [674, 310] width 10 height 5
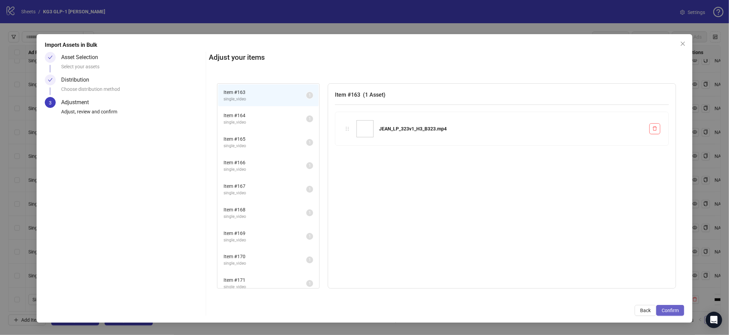
click at [673, 308] on span "Confirm" at bounding box center [670, 310] width 17 height 5
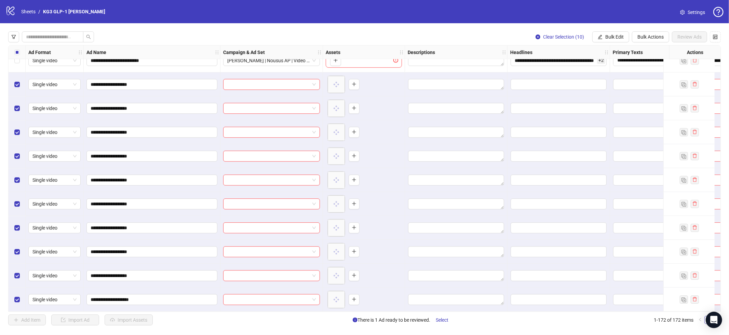
scroll to position [3866, 0]
drag, startPoint x: 610, startPoint y: 38, endPoint x: 611, endPoint y: 42, distance: 3.7
click at [610, 38] on span "Bulk Edit" at bounding box center [614, 36] width 18 height 5
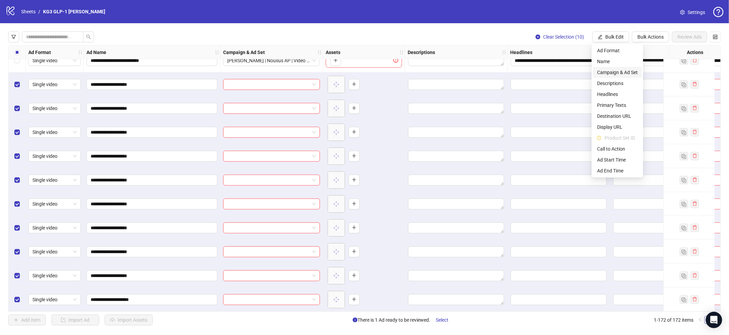
click at [617, 76] on li "Campaign & Ad Set" at bounding box center [617, 72] width 49 height 11
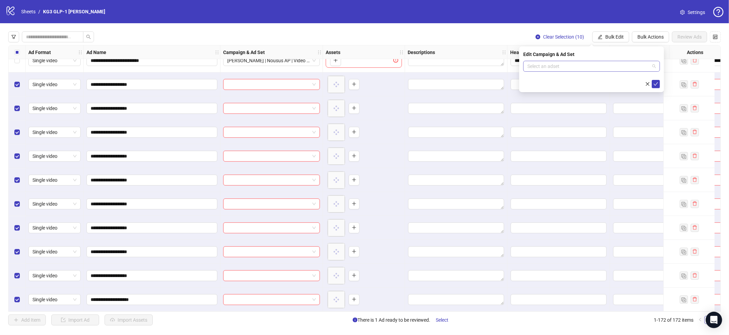
click at [597, 66] on input "search" at bounding box center [589, 66] width 122 height 10
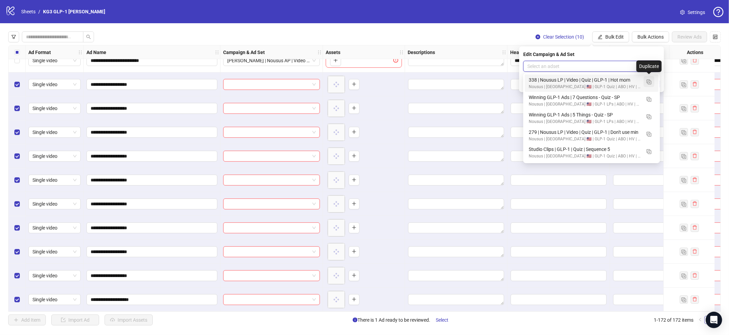
click at [651, 85] on button "button" at bounding box center [649, 81] width 11 height 11
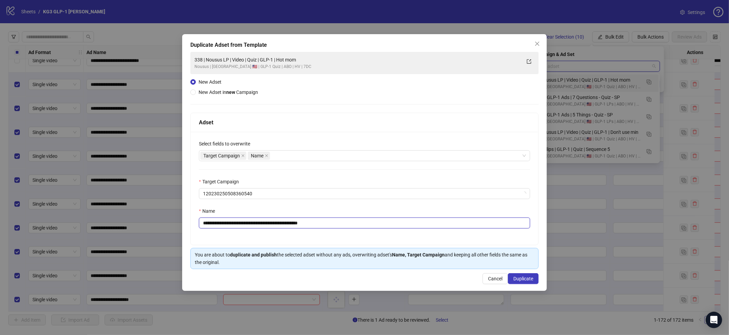
click at [372, 222] on input "**********" at bounding box center [364, 223] width 331 height 11
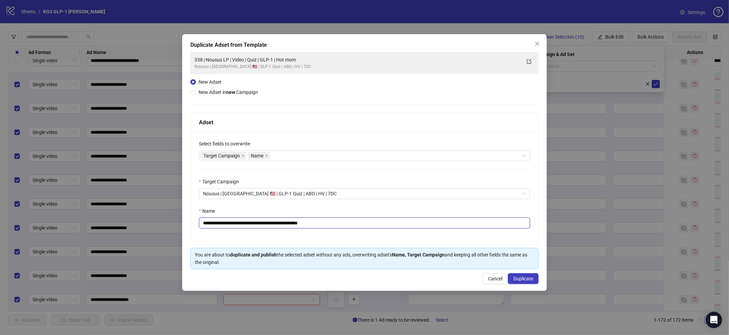
paste input "**********"
type input "**********"
click at [528, 280] on span "Duplicate" at bounding box center [523, 278] width 20 height 5
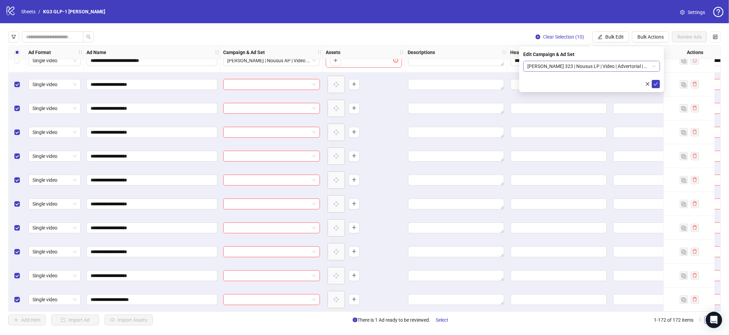
scroll to position [0, 0]
click at [602, 67] on span "Jean 323 | Nousus LP | Video | Advertorial | Menopause | Minoxidil weight" at bounding box center [592, 66] width 129 height 10
click at [603, 66] on span "Jean 323 | Nousus LP | Video | Advertorial | Menopause | Minoxidil weight" at bounding box center [592, 66] width 129 height 10
click at [654, 84] on icon "check" at bounding box center [656, 84] width 5 height 5
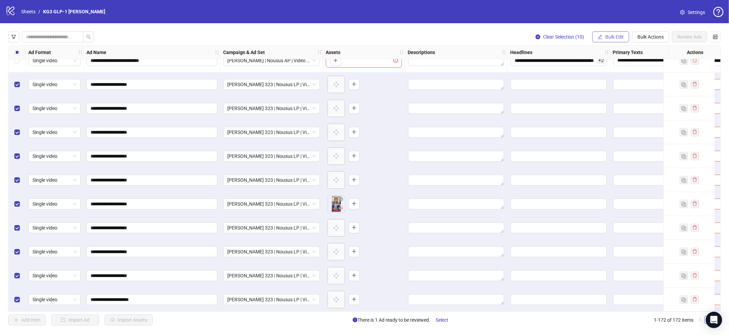
click at [608, 37] on span "Bulk Edit" at bounding box center [614, 36] width 18 height 5
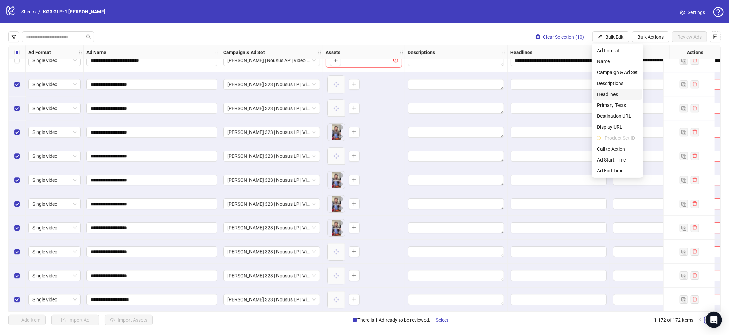
click at [609, 93] on span "Headlines" at bounding box center [617, 95] width 41 height 8
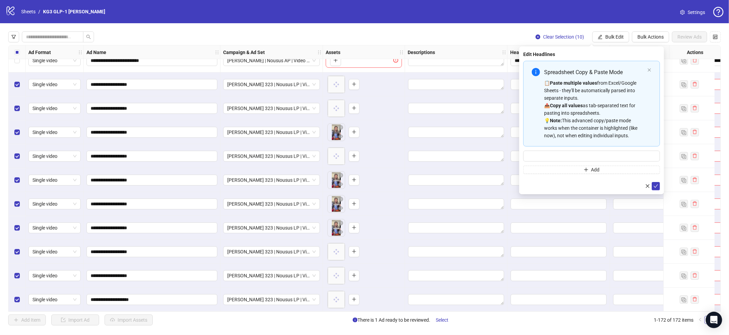
click at [620, 29] on div "**********" at bounding box center [364, 178] width 729 height 311
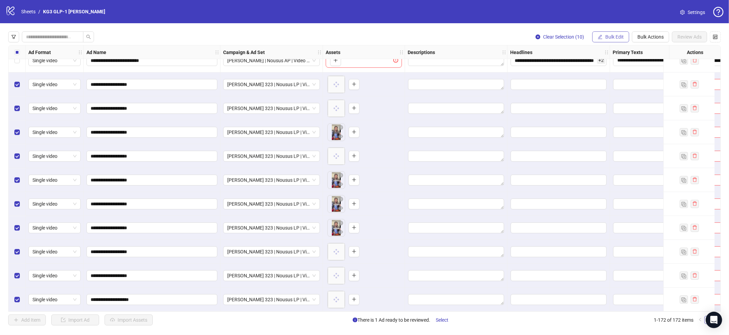
click at [617, 37] on span "Bulk Edit" at bounding box center [614, 36] width 18 height 5
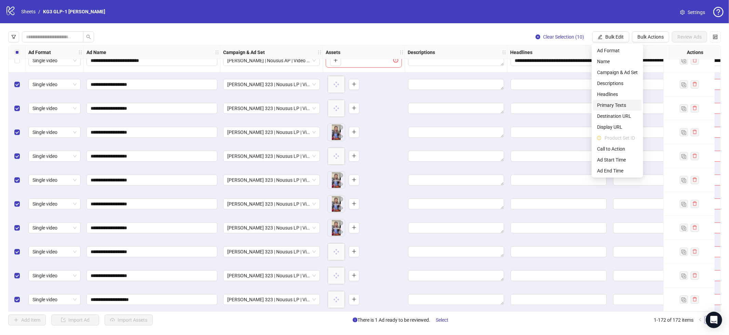
click at [617, 107] on span "Primary Texts" at bounding box center [617, 106] width 41 height 8
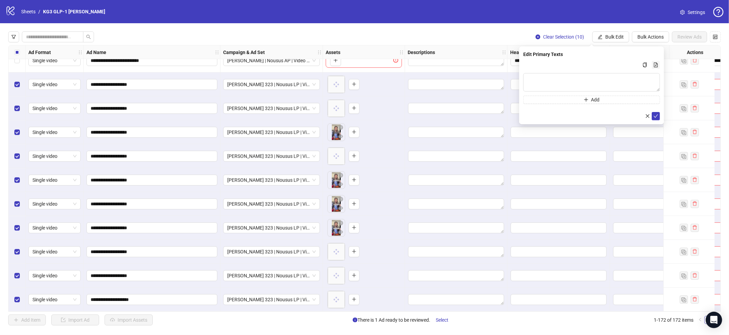
click at [655, 64] on icon "file-add" at bounding box center [656, 65] width 5 height 5
type textarea "**********"
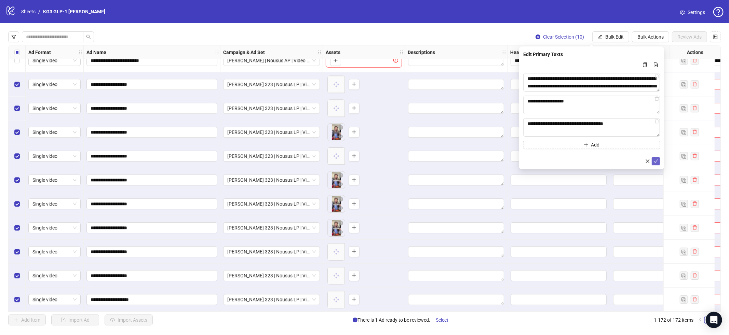
click at [658, 164] on button "submit" at bounding box center [656, 161] width 8 height 8
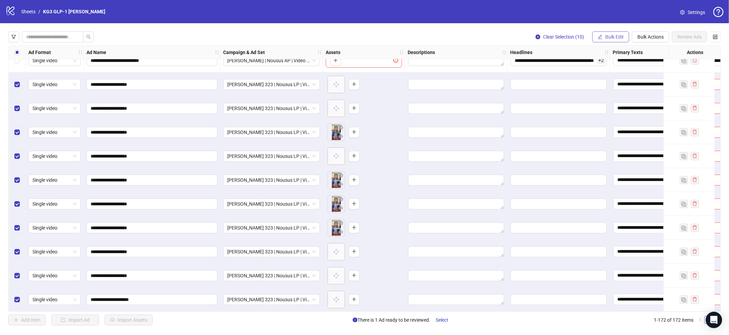
click at [614, 36] on span "Bulk Edit" at bounding box center [614, 36] width 18 height 5
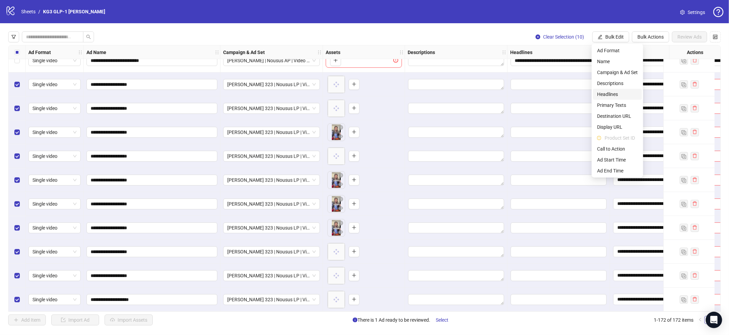
click at [621, 96] on span "Headlines" at bounding box center [617, 95] width 41 height 8
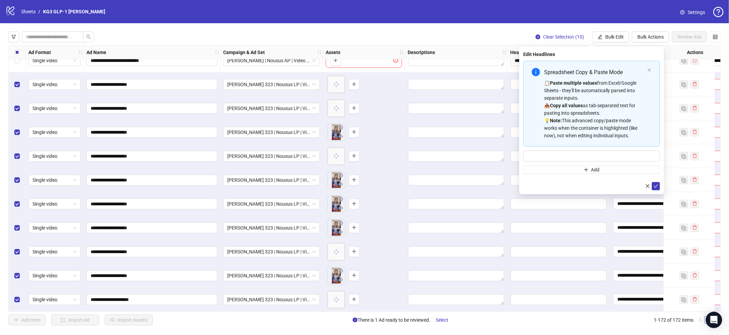
click at [600, 88] on div "📋 Paste multiple values from Excel/Google Sheets - they'll be automatically par…" at bounding box center [594, 109] width 101 height 60
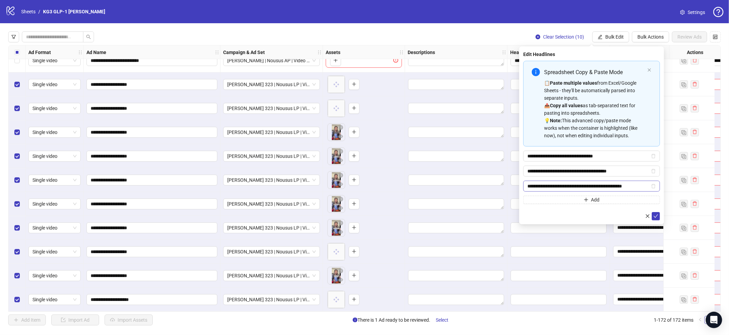
drag, startPoint x: 656, startPoint y: 213, endPoint x: 650, endPoint y: 186, distance: 28.0
click at [656, 213] on div at bounding box center [591, 216] width 137 height 8
click at [654, 216] on icon "check" at bounding box center [656, 216] width 5 height 5
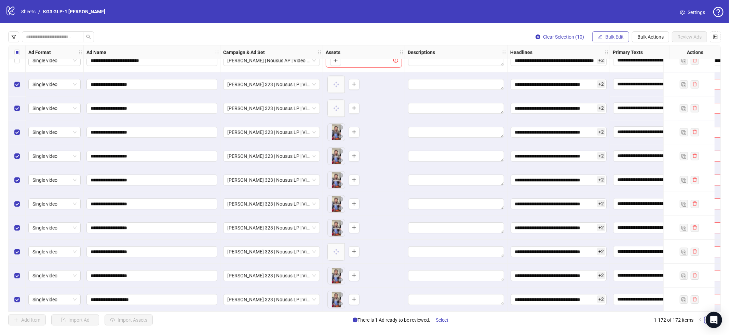
click at [613, 37] on span "Bulk Edit" at bounding box center [614, 36] width 18 height 5
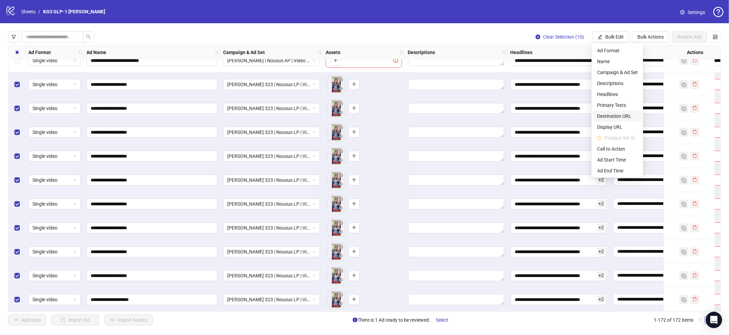
click at [616, 118] on span "Destination URL" at bounding box center [617, 116] width 41 height 8
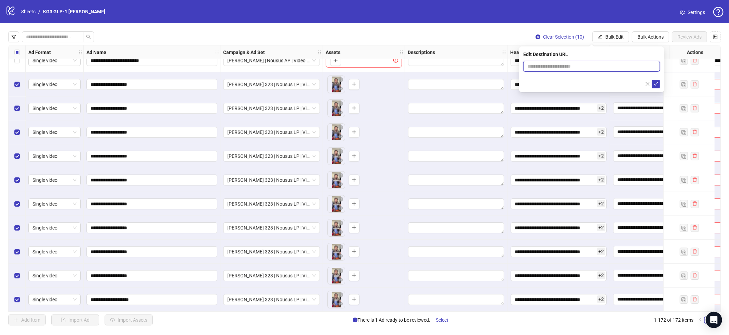
click at [611, 69] on input "text" at bounding box center [589, 67] width 123 height 8
paste input "**********"
type input "**********"
click at [653, 82] on button "submit" at bounding box center [656, 84] width 8 height 8
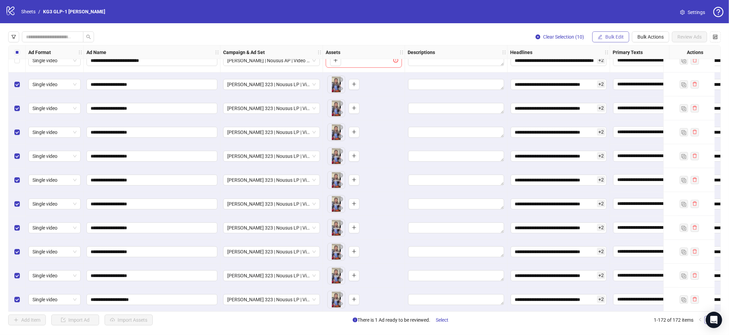
click at [613, 37] on span "Bulk Edit" at bounding box center [614, 36] width 18 height 5
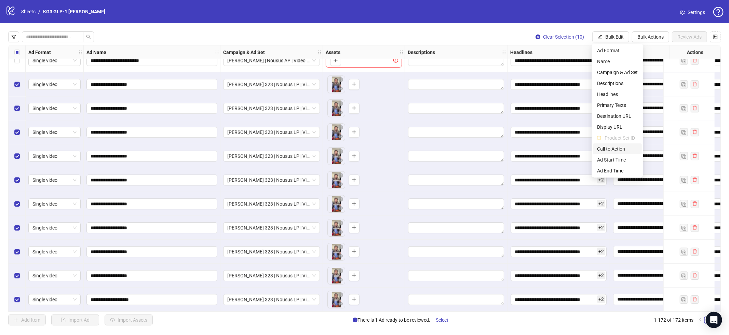
click at [612, 151] on span "Call to Action" at bounding box center [617, 149] width 41 height 8
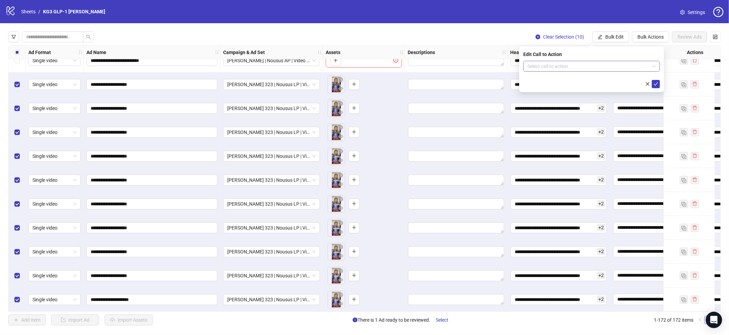
click at [608, 66] on input "search" at bounding box center [589, 66] width 122 height 10
type input "***"
click at [605, 75] on div "Learn more" at bounding box center [592, 80] width 134 height 11
click at [658, 84] on icon "check" at bounding box center [656, 84] width 5 height 5
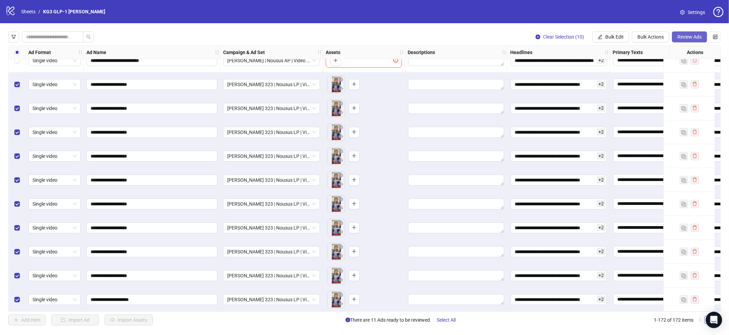
click at [686, 35] on span "Review Ads" at bounding box center [690, 36] width 24 height 5
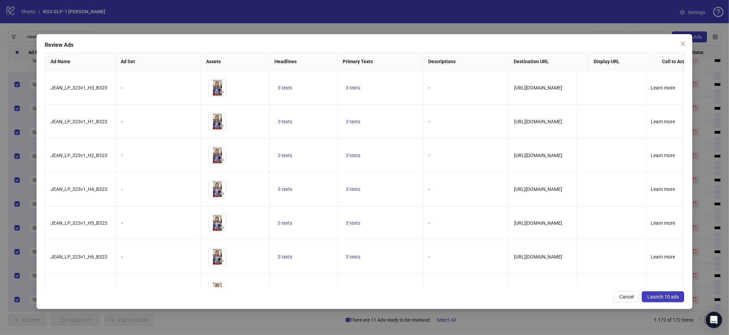
click at [672, 297] on span "Launch 10 ads" at bounding box center [663, 296] width 31 height 5
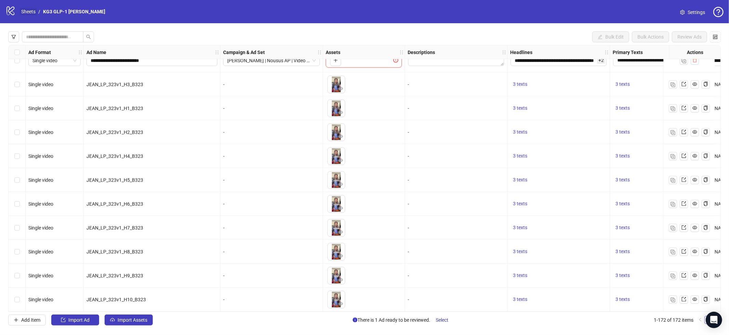
click at [33, 13] on link "Sheets" at bounding box center [28, 12] width 17 height 8
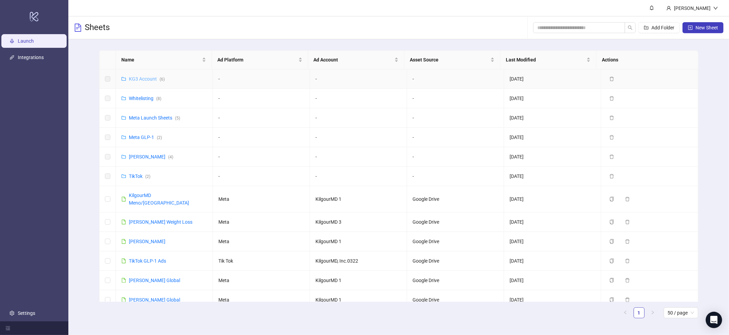
click at [154, 80] on link "KG3 Account ( 6 )" at bounding box center [147, 78] width 36 height 5
click at [146, 98] on link "Whitelisting ( 8 )" at bounding box center [145, 98] width 32 height 5
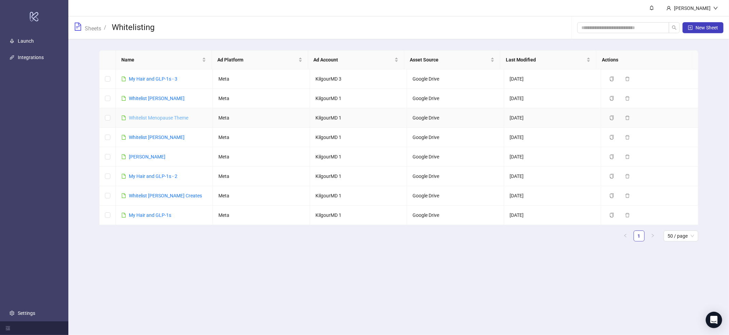
click at [156, 119] on link "Whitelist Menopause Theme" at bounding box center [158, 117] width 59 height 5
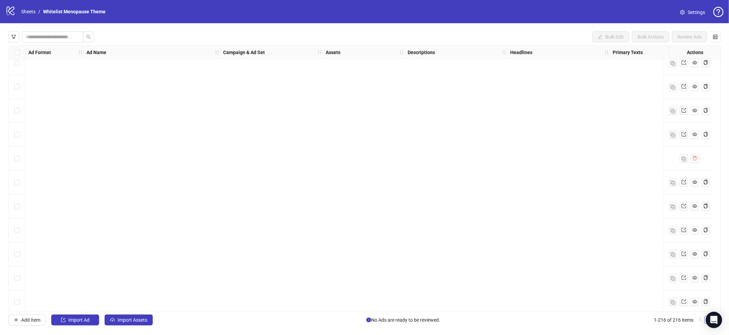
scroll to position [4919, 0]
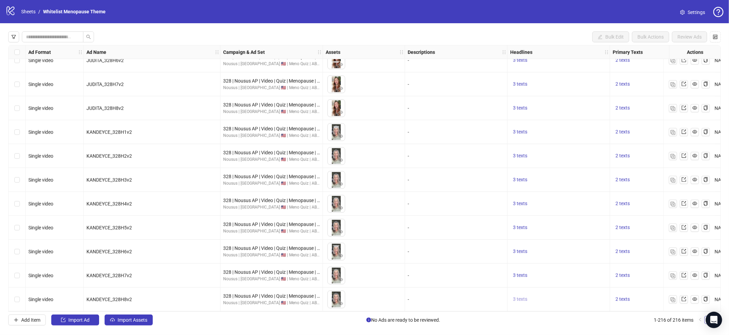
click at [524, 297] on span "3 texts" at bounding box center [520, 299] width 14 height 5
click at [628, 298] on span "2 texts" at bounding box center [623, 299] width 14 height 5
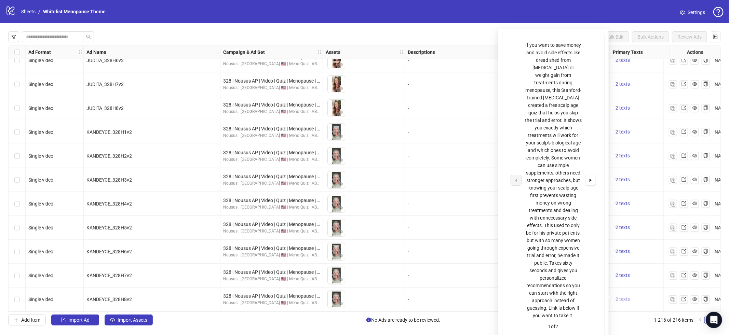
click at [628, 298] on span "2 texts" at bounding box center [623, 299] width 14 height 5
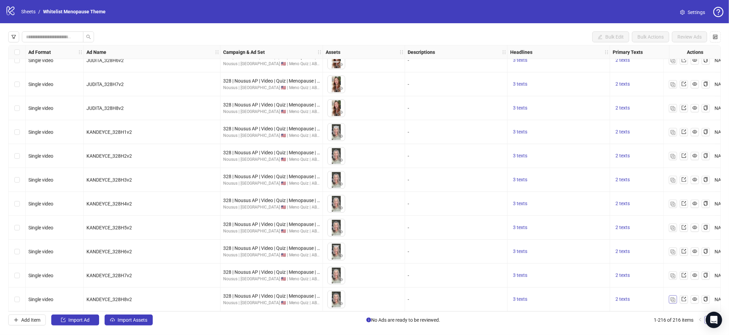
click at [671, 299] on img "button" at bounding box center [673, 300] width 5 height 5
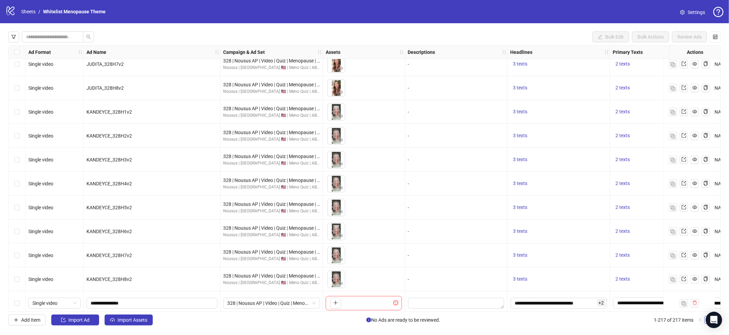
scroll to position [4943, 0]
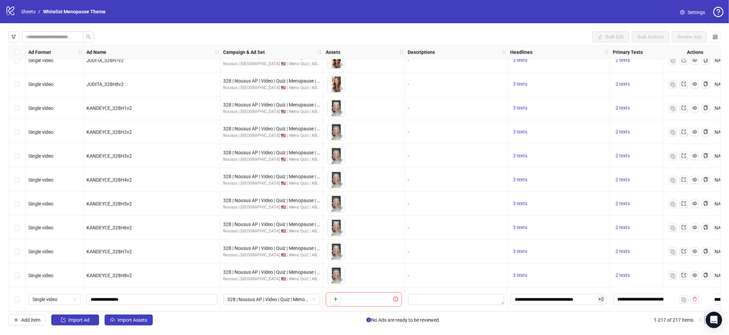
click at [154, 316] on div "Add Item Import Ad Import Assets No Ads are ready to be reviewed. 1-217 of 217 …" at bounding box center [364, 320] width 713 height 11
click at [142, 321] on span "Import Assets" at bounding box center [133, 320] width 30 height 5
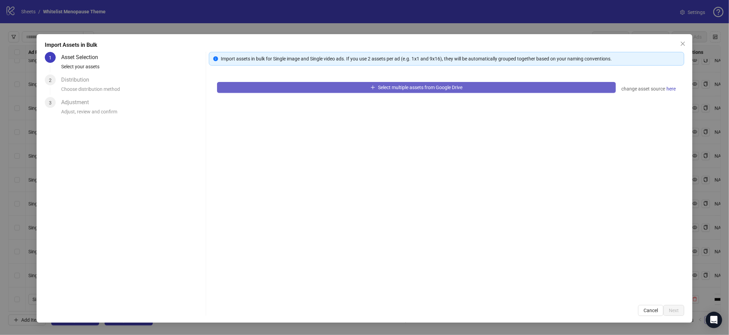
click at [318, 88] on button "Select multiple assets from Google Drive" at bounding box center [416, 87] width 399 height 11
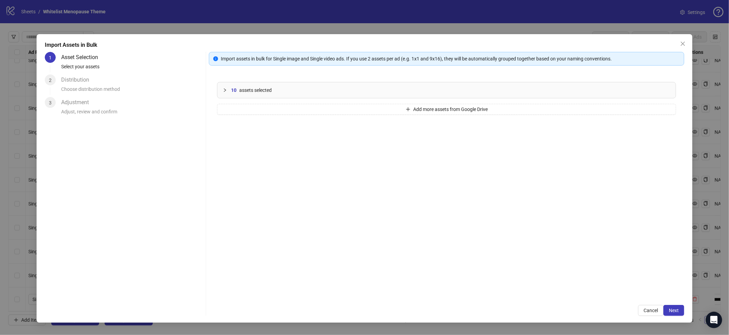
click at [674, 313] on span "Next" at bounding box center [674, 310] width 10 height 5
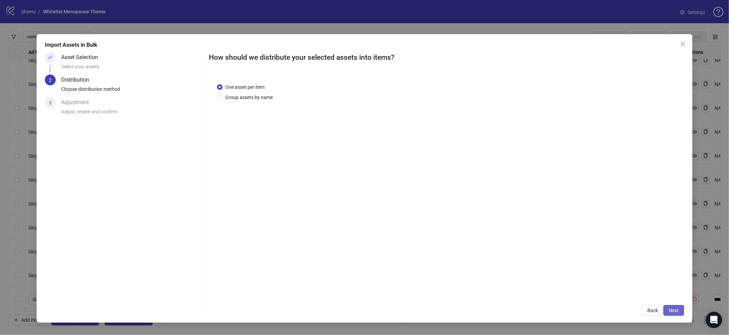
click at [670, 316] on button "Next" at bounding box center [674, 310] width 21 height 11
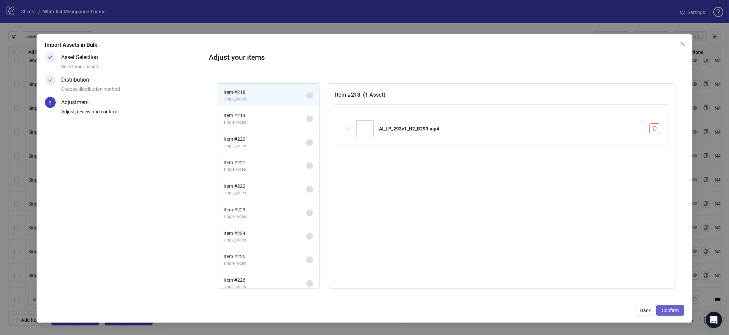
click at [671, 311] on span "Confirm" at bounding box center [670, 310] width 17 height 5
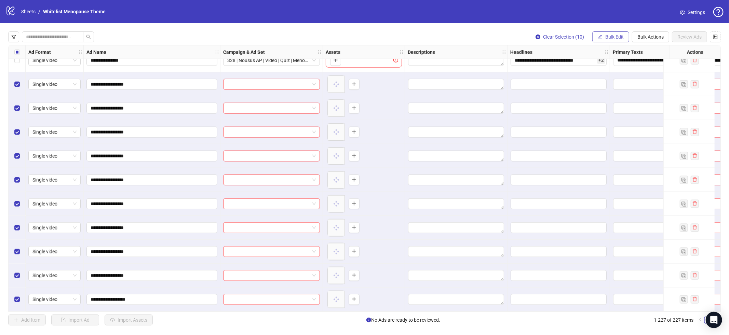
scroll to position [5182, 0]
click at [621, 36] on span "Bulk Edit" at bounding box center [614, 36] width 18 height 5
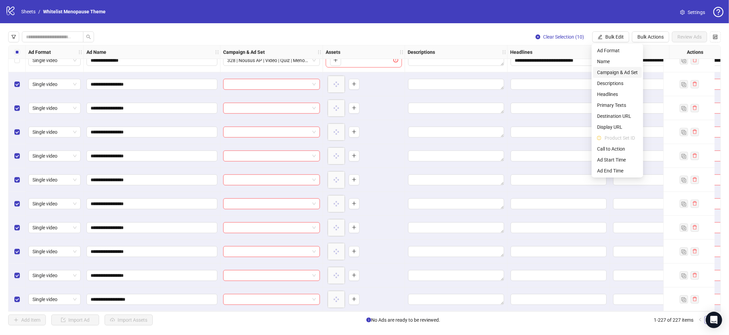
click at [612, 71] on span "Campaign & Ad Set" at bounding box center [617, 73] width 41 height 8
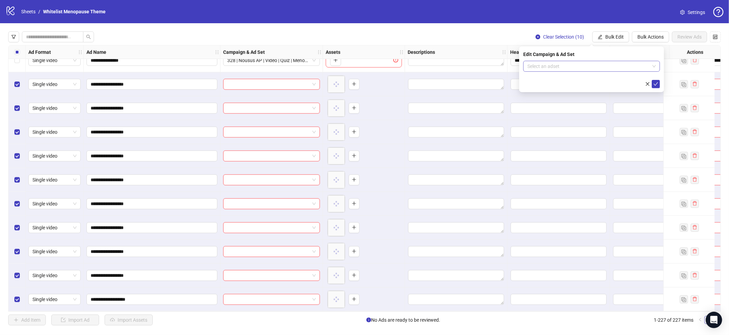
click at [597, 68] on input "search" at bounding box center [589, 66] width 122 height 10
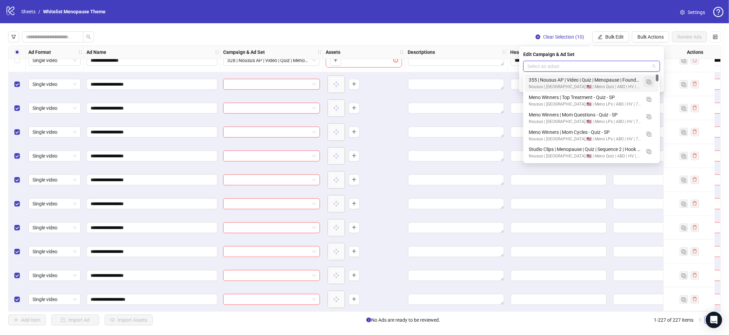
click at [652, 82] on button "button" at bounding box center [649, 81] width 11 height 11
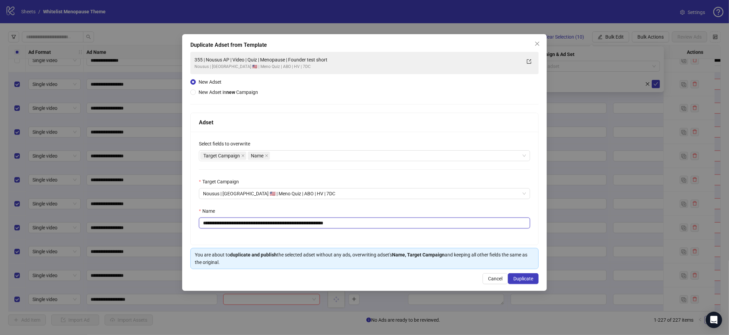
click at [410, 218] on input "**********" at bounding box center [364, 223] width 331 height 11
paste input "text"
type input "**********"
click at [525, 280] on span "Duplicate" at bounding box center [523, 278] width 20 height 5
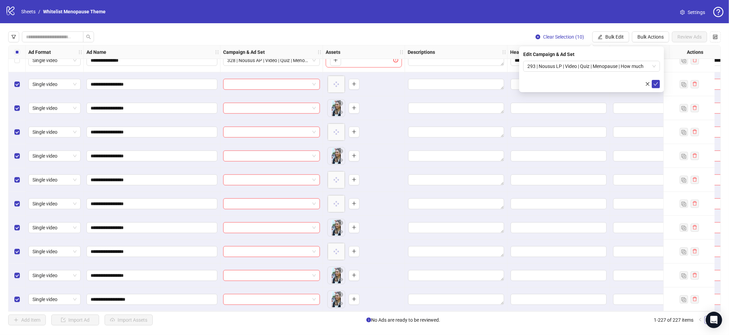
click at [657, 86] on icon "check" at bounding box center [656, 84] width 5 height 5
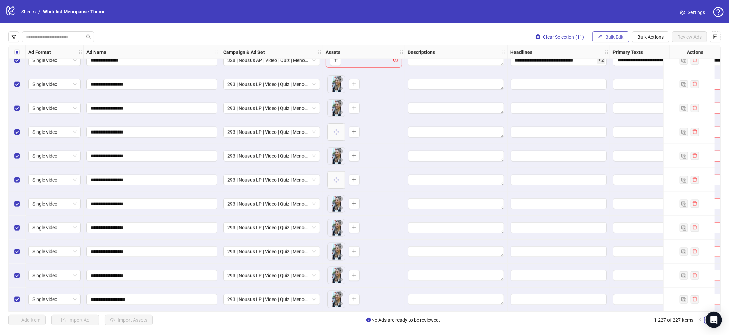
click at [606, 35] on span "Bulk Edit" at bounding box center [614, 36] width 18 height 5
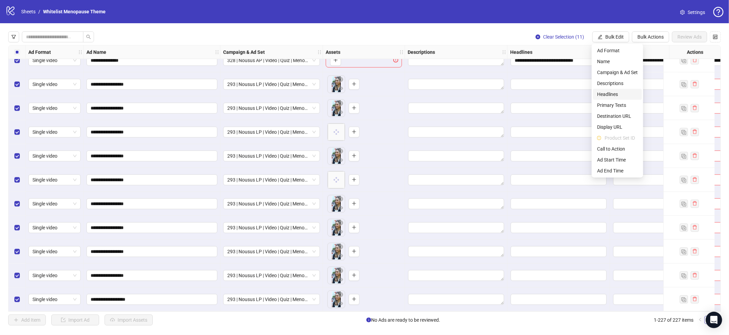
click at [608, 95] on span "Headlines" at bounding box center [617, 95] width 41 height 8
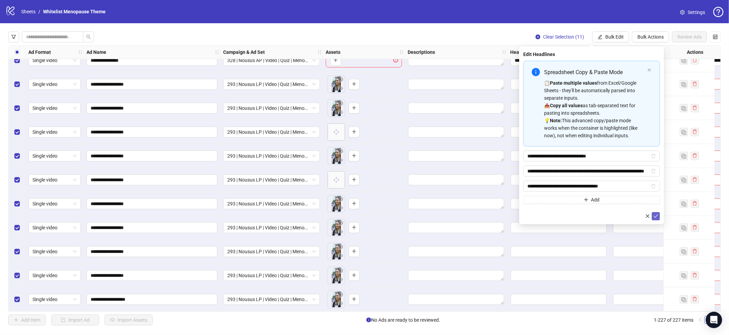
click at [655, 217] on icon "check" at bounding box center [656, 216] width 4 height 3
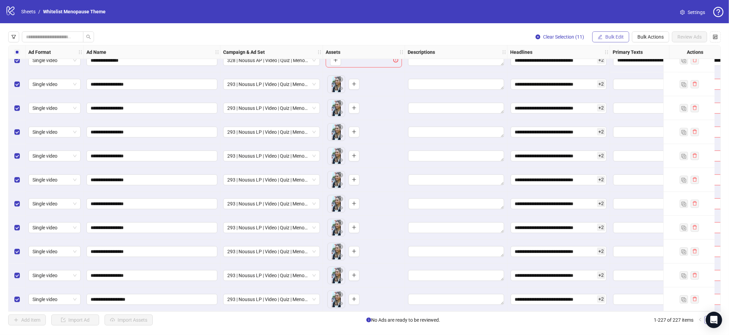
click at [620, 38] on span "Bulk Edit" at bounding box center [614, 36] width 18 height 5
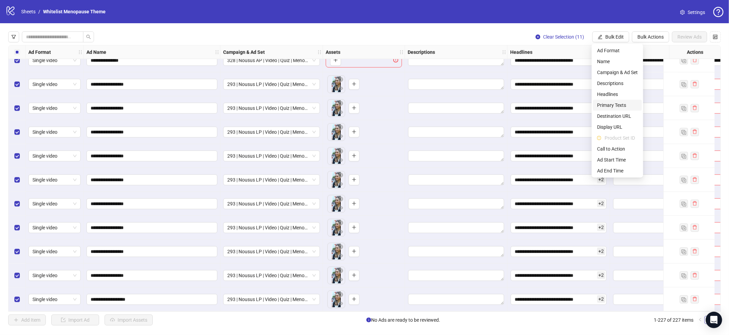
click at [617, 102] on span "Primary Texts" at bounding box center [617, 106] width 41 height 8
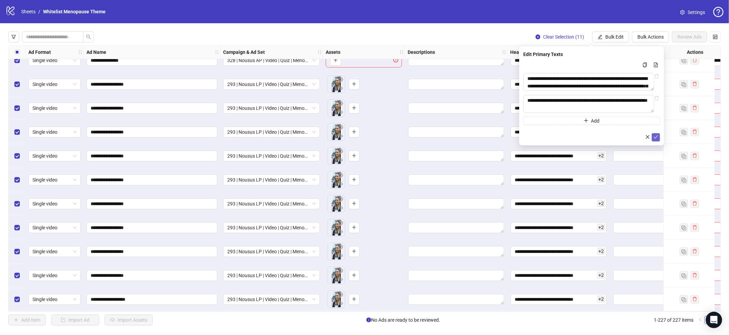
drag, startPoint x: 656, startPoint y: 139, endPoint x: 611, endPoint y: 36, distance: 112.5
click at [656, 139] on icon "check" at bounding box center [656, 137] width 5 height 5
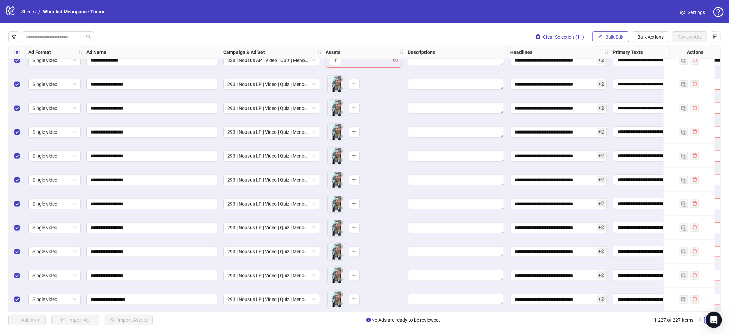
click at [611, 33] on button "Bulk Edit" at bounding box center [610, 36] width 37 height 11
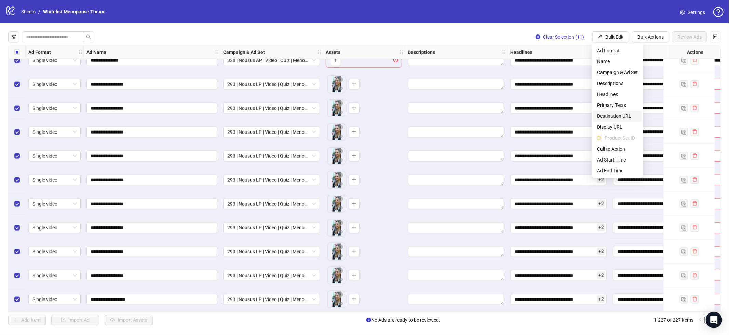
click at [617, 116] on span "Destination URL" at bounding box center [617, 116] width 41 height 8
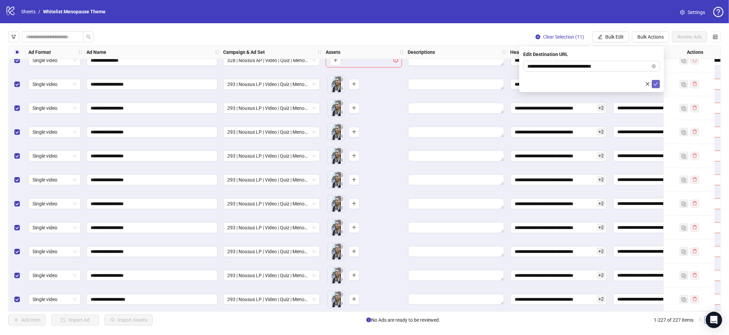
click at [658, 85] on icon "check" at bounding box center [656, 84] width 5 height 5
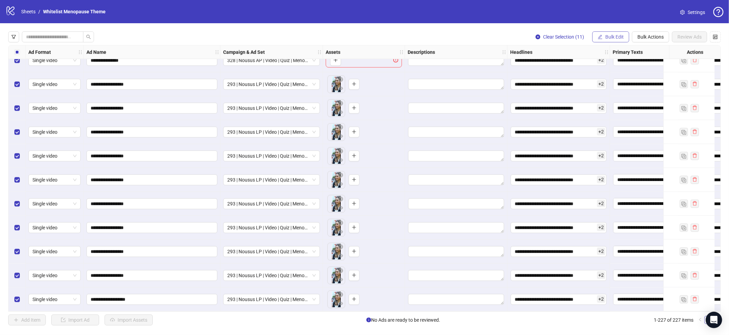
click at [605, 37] on span "Bulk Edit" at bounding box center [614, 36] width 18 height 5
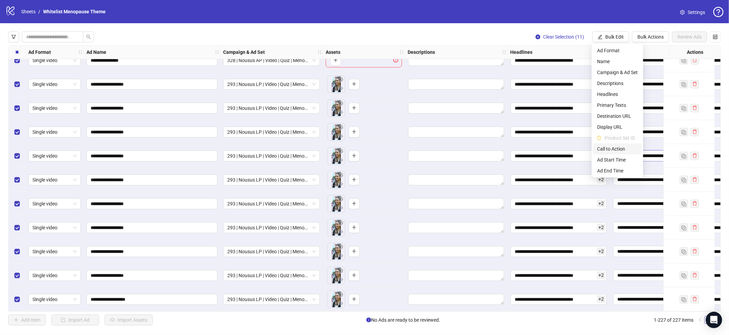
drag, startPoint x: 616, startPoint y: 150, endPoint x: 620, endPoint y: 150, distance: 4.1
click at [616, 150] on span "Call to Action" at bounding box center [617, 149] width 41 height 8
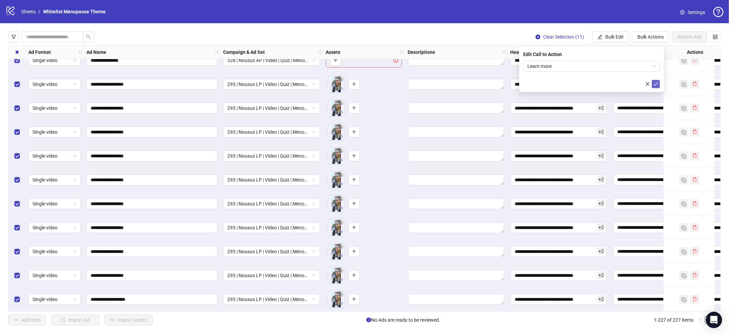
click at [653, 85] on button "submit" at bounding box center [656, 84] width 8 height 8
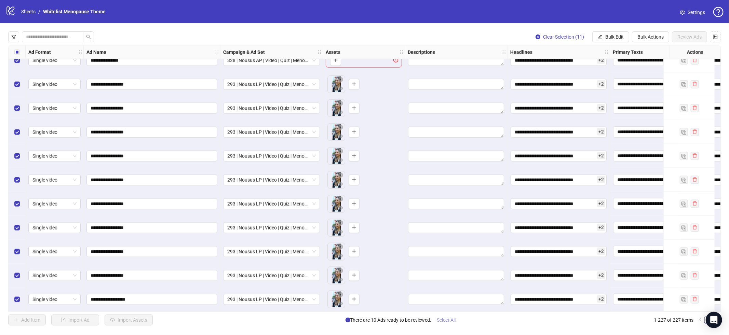
click at [452, 322] on span "Select All" at bounding box center [446, 320] width 19 height 5
click at [698, 32] on button "Review Ads" at bounding box center [689, 36] width 35 height 11
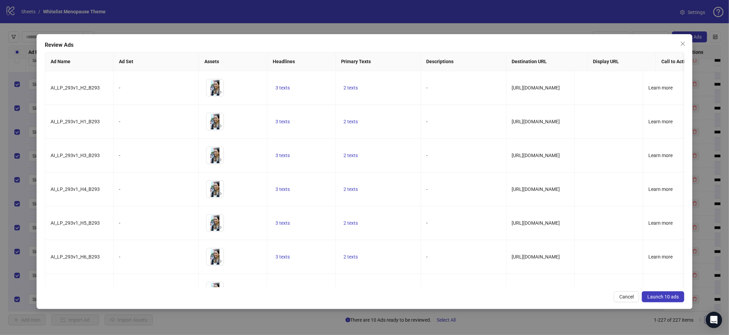
click at [659, 300] on button "Launch 10 ads" at bounding box center [663, 297] width 42 height 11
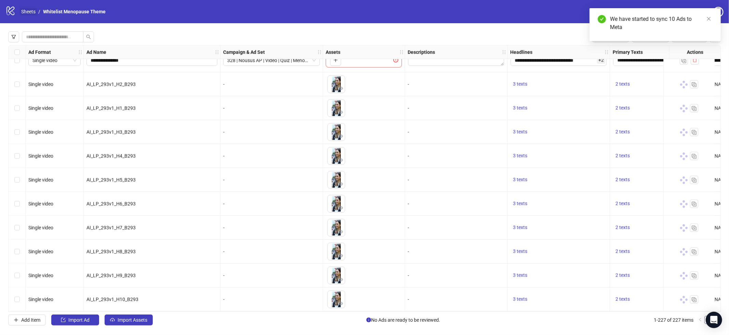
click at [31, 11] on link "Sheets" at bounding box center [28, 12] width 17 height 8
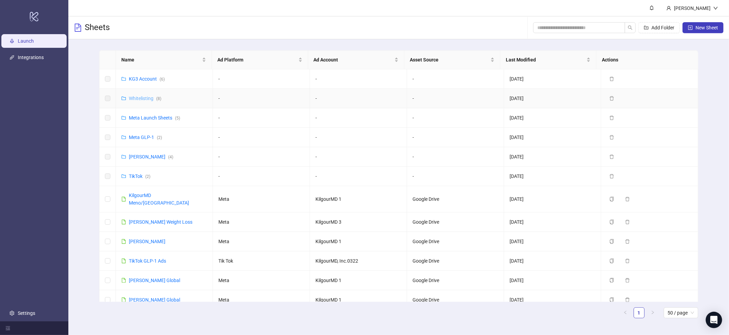
click at [139, 98] on link "Whitelisting ( 8 )" at bounding box center [145, 98] width 32 height 5
click at [149, 239] on link "[PERSON_NAME]" at bounding box center [147, 241] width 37 height 5
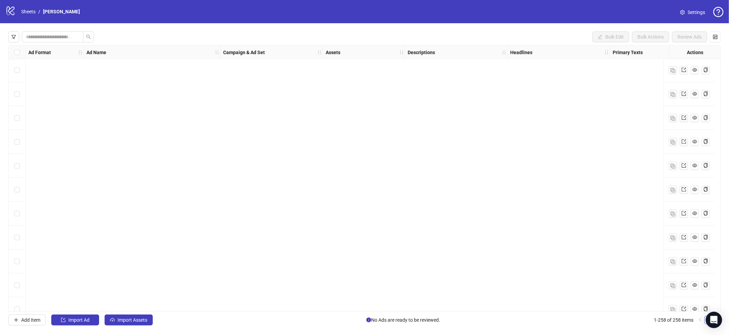
scroll to position [5924, 0]
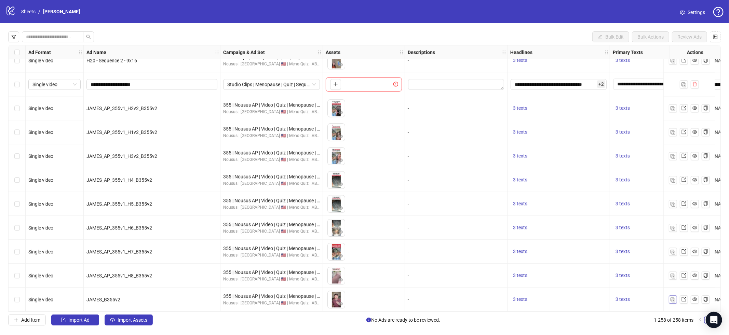
drag, startPoint x: 674, startPoint y: 298, endPoint x: 628, endPoint y: 290, distance: 46.9
click at [674, 298] on img "button" at bounding box center [673, 300] width 5 height 5
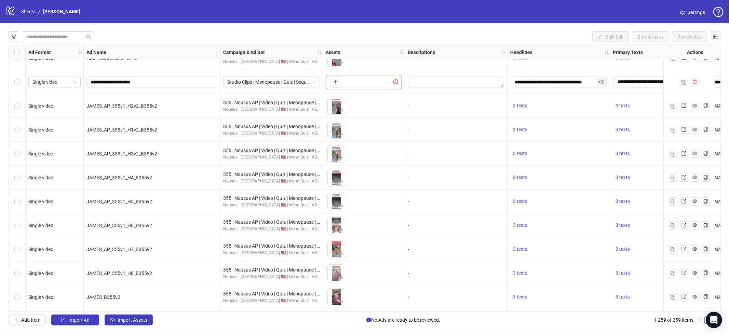
scroll to position [5948, 0]
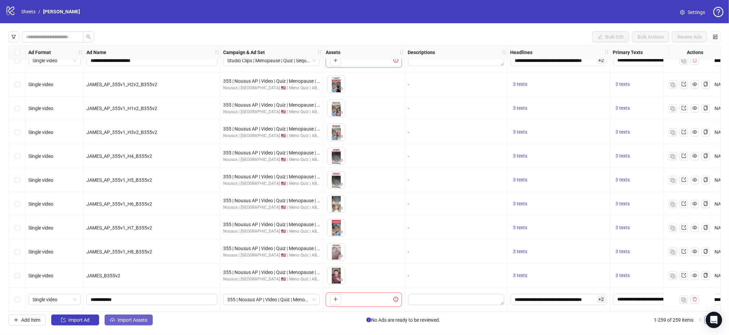
click at [142, 321] on span "Import Assets" at bounding box center [133, 320] width 30 height 5
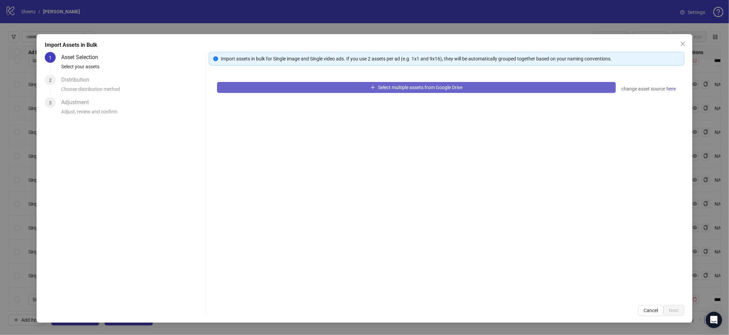
click at [268, 88] on button "Select multiple assets from Google Drive" at bounding box center [416, 87] width 399 height 11
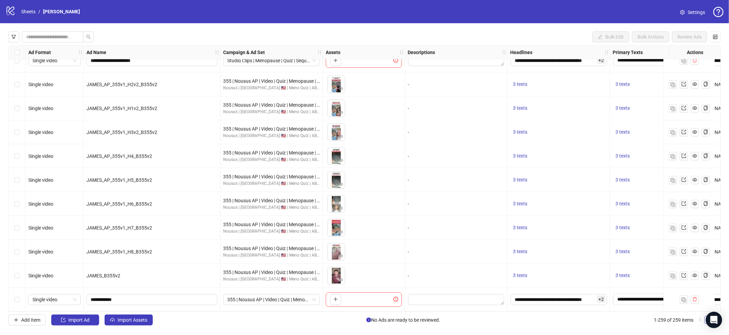
click at [39, 14] on li "/" at bounding box center [39, 12] width 2 height 8
click at [31, 14] on link "Sheets" at bounding box center [28, 12] width 17 height 8
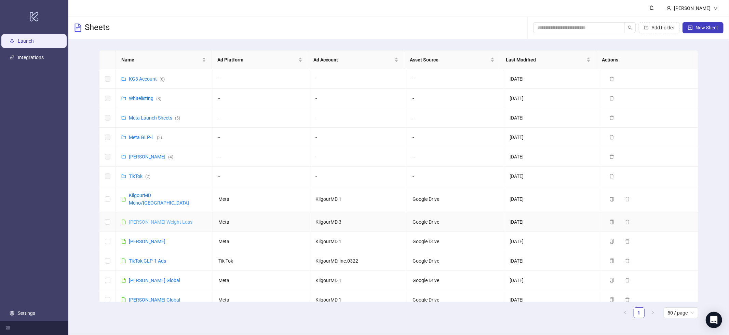
click at [153, 219] on link "[PERSON_NAME] Weight Loss" at bounding box center [161, 221] width 64 height 5
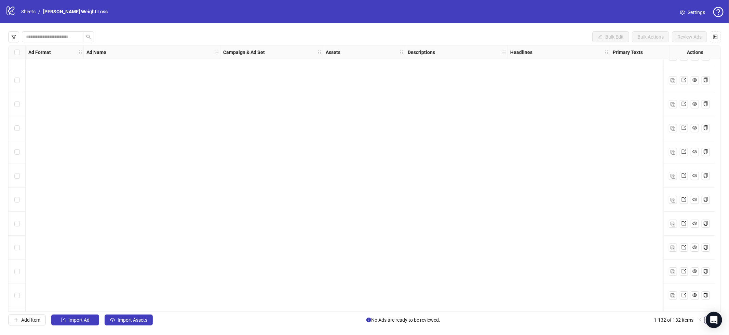
scroll to position [2909, 0]
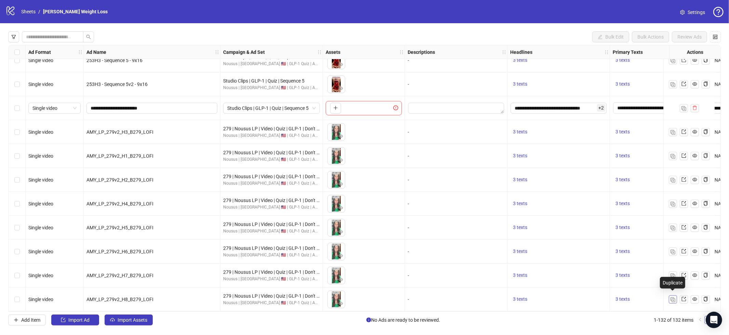
click at [673, 298] on img "button" at bounding box center [673, 300] width 5 height 5
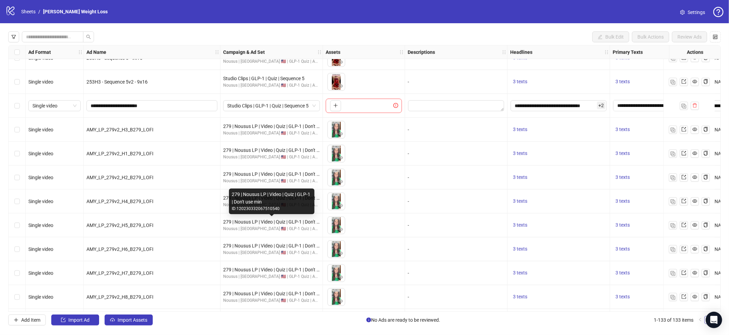
scroll to position [2933, 0]
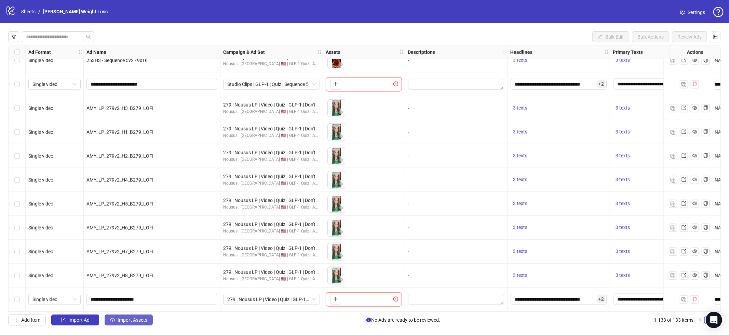
click at [136, 322] on span "Import Assets" at bounding box center [133, 320] width 30 height 5
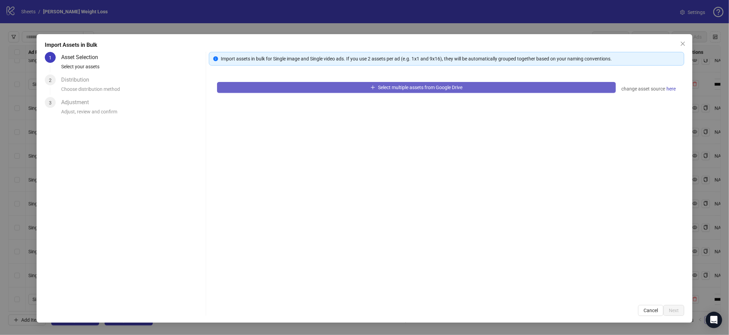
click at [329, 85] on button "Select multiple assets from Google Drive" at bounding box center [416, 87] width 399 height 11
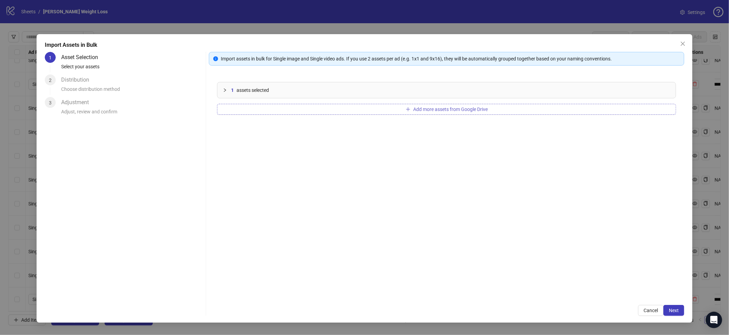
click at [284, 112] on button "Add more assets from Google Drive" at bounding box center [446, 109] width 459 height 11
click at [679, 314] on button "Next" at bounding box center [674, 310] width 21 height 11
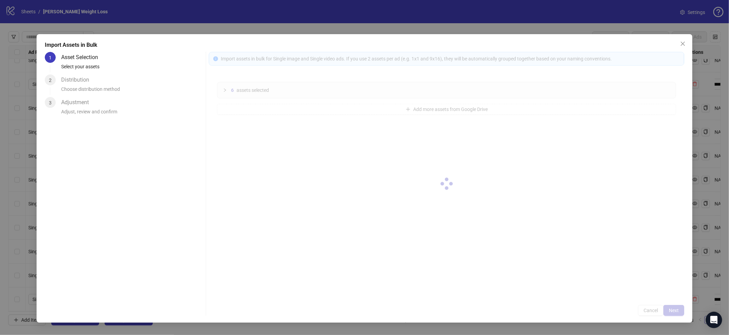
click at [679, 312] on div at bounding box center [447, 184] width 476 height 264
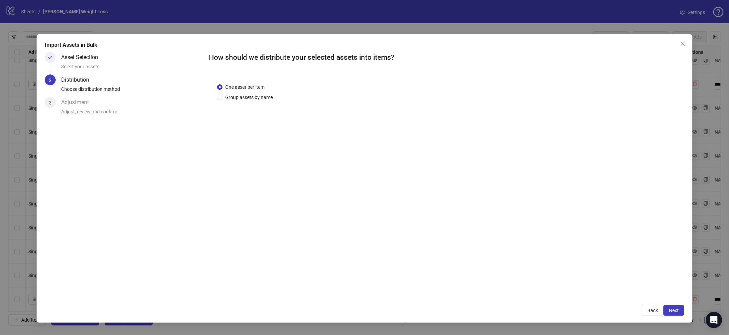
click at [679, 312] on span "Next" at bounding box center [674, 310] width 10 height 5
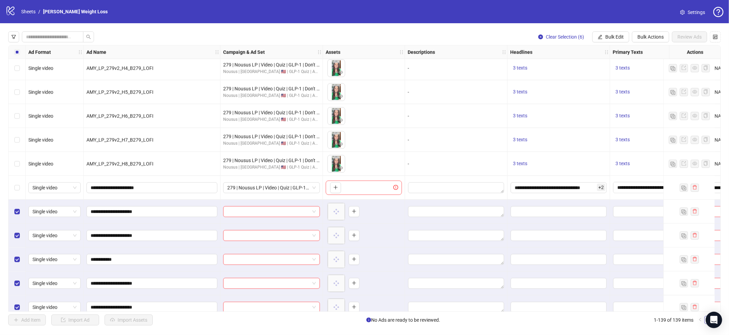
scroll to position [3076, 0]
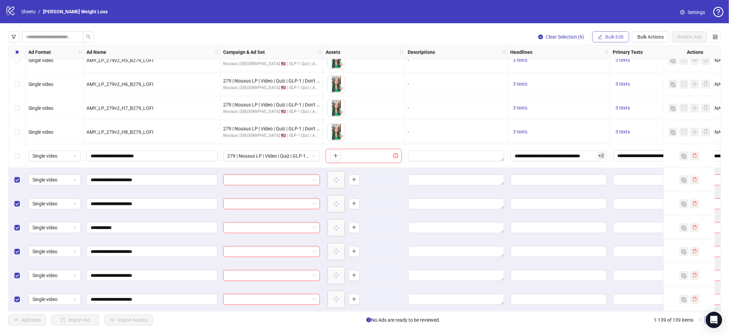
click at [617, 40] on button "Bulk Edit" at bounding box center [610, 36] width 37 height 11
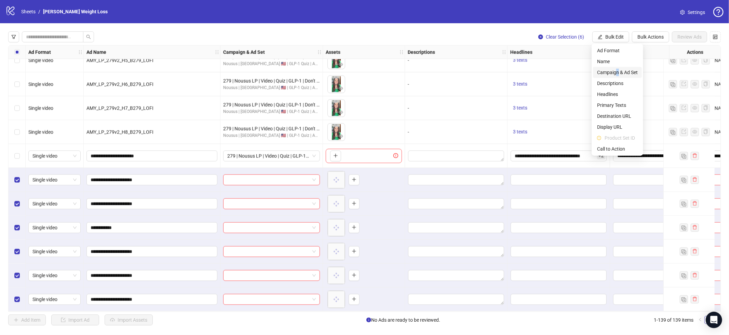
click at [616, 72] on span "Campaign & Ad Set" at bounding box center [617, 73] width 41 height 8
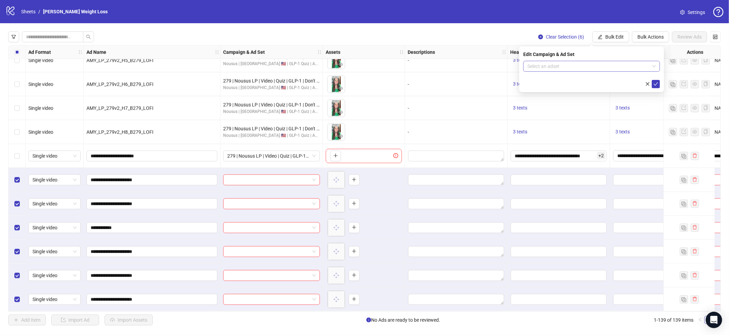
click at [553, 67] on input "search" at bounding box center [589, 66] width 122 height 10
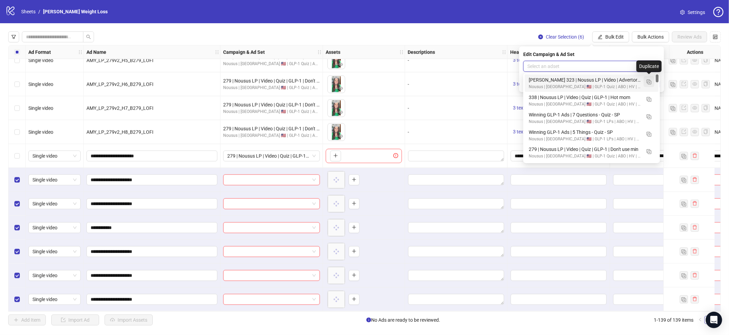
click at [651, 84] on img "button" at bounding box center [649, 82] width 5 height 5
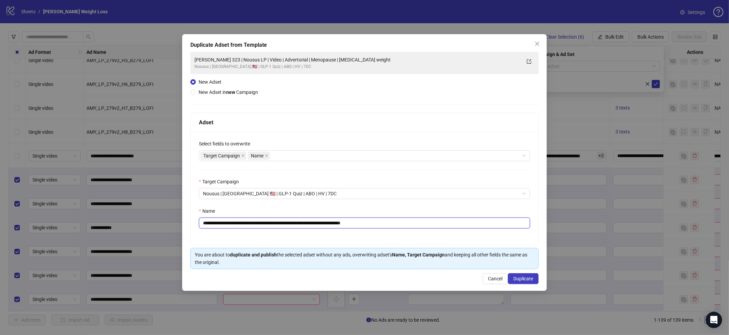
click at [392, 228] on input "**********" at bounding box center [364, 223] width 331 height 11
paste input "text"
type input "**********"
drag, startPoint x: 529, startPoint y: 279, endPoint x: 537, endPoint y: 282, distance: 9.2
click at [529, 279] on span "Duplicate" at bounding box center [523, 278] width 20 height 5
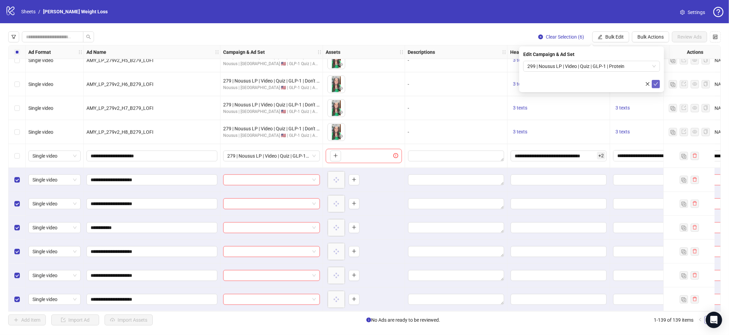
click at [658, 84] on icon "check" at bounding box center [656, 84] width 5 height 5
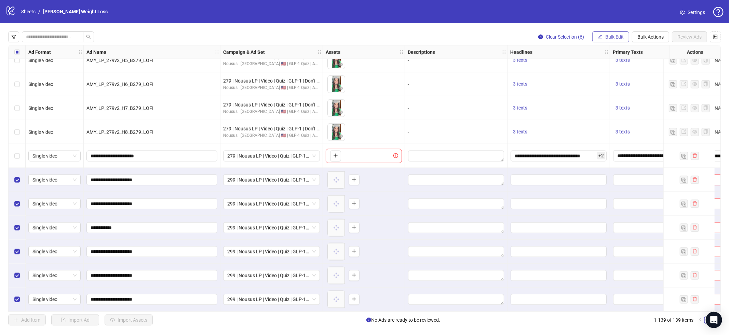
click at [616, 41] on button "Bulk Edit" at bounding box center [610, 36] width 37 height 11
click at [617, 37] on span "Bulk Edit" at bounding box center [614, 36] width 18 height 5
click at [21, 53] on div "Select all rows" at bounding box center [17, 52] width 17 height 14
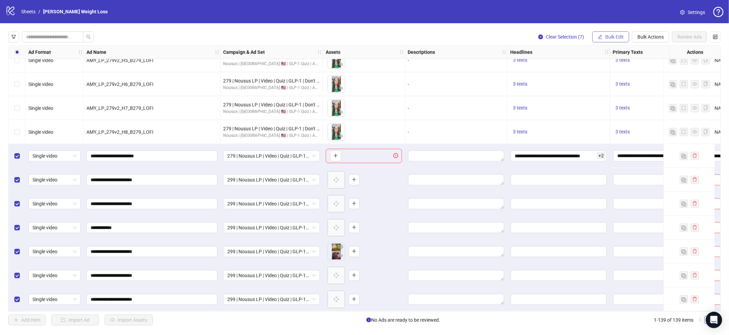
click at [603, 36] on button "Bulk Edit" at bounding box center [610, 36] width 37 height 11
click at [613, 94] on span "Headlines" at bounding box center [617, 95] width 41 height 8
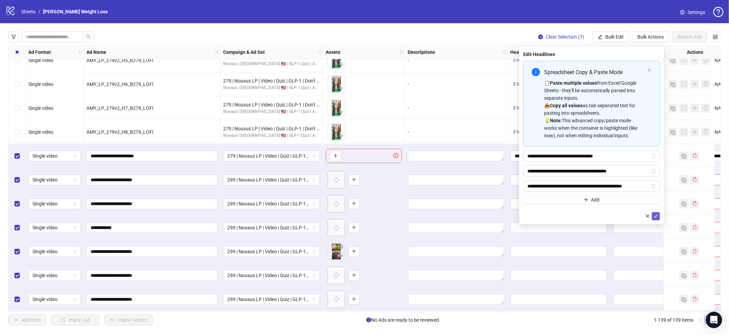
click at [657, 213] on button "submit" at bounding box center [656, 216] width 8 height 8
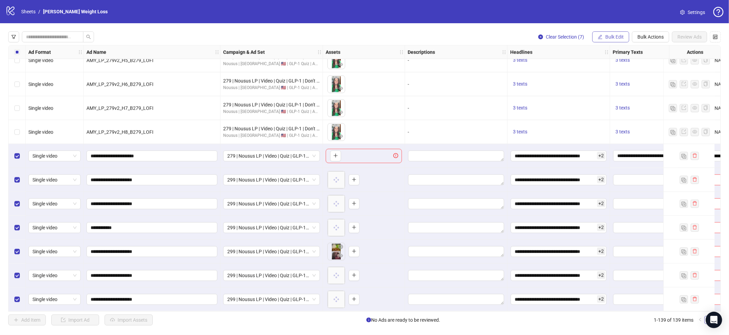
click at [612, 37] on span "Bulk Edit" at bounding box center [614, 36] width 18 height 5
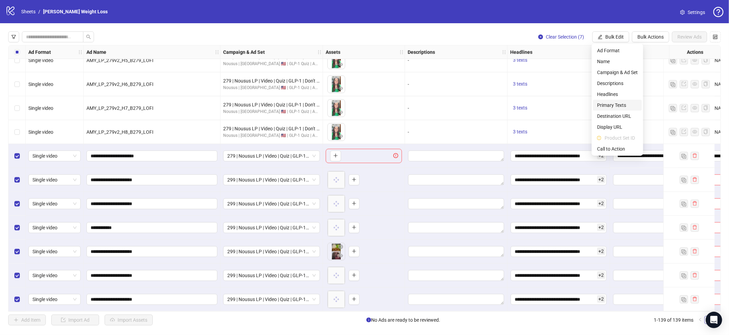
click at [612, 108] on span "Primary Texts" at bounding box center [617, 106] width 41 height 8
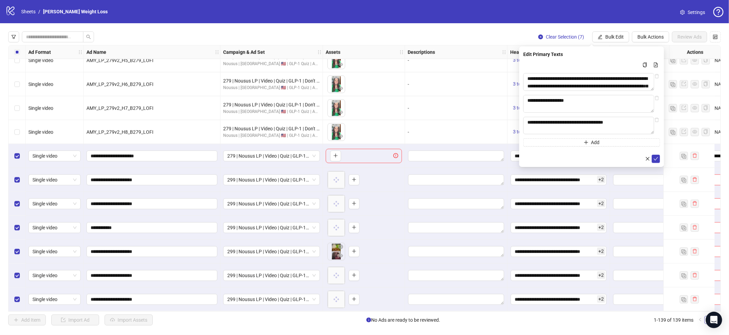
click at [656, 166] on div "**********" at bounding box center [591, 106] width 145 height 121
click at [658, 161] on icon "check" at bounding box center [656, 159] width 5 height 5
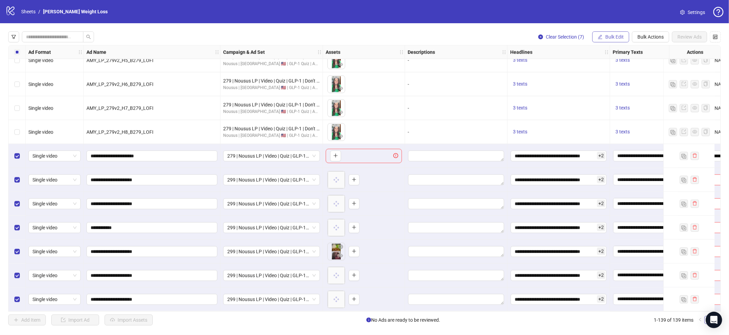
click at [614, 39] on span "Bulk Edit" at bounding box center [614, 36] width 18 height 5
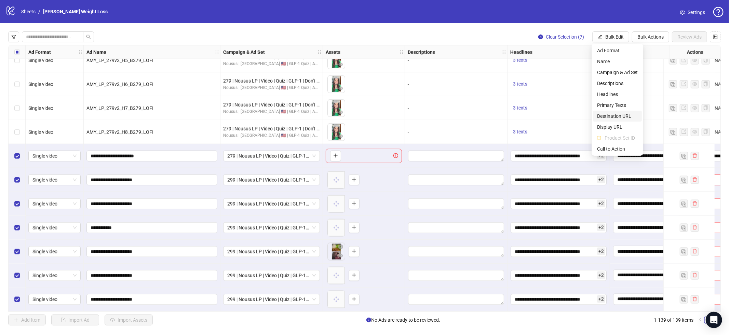
drag, startPoint x: 611, startPoint y: 114, endPoint x: 623, endPoint y: 119, distance: 12.1
click at [611, 115] on span "Destination URL" at bounding box center [617, 116] width 41 height 8
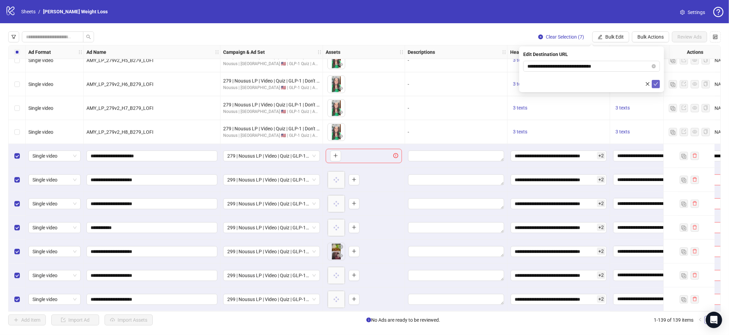
click at [656, 85] on icon "check" at bounding box center [656, 84] width 5 height 5
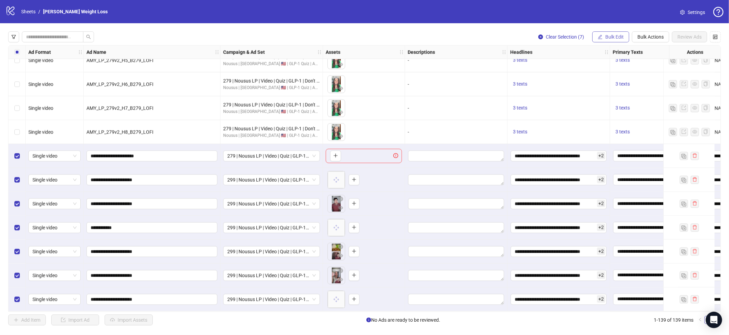
click at [614, 37] on span "Bulk Edit" at bounding box center [614, 36] width 18 height 5
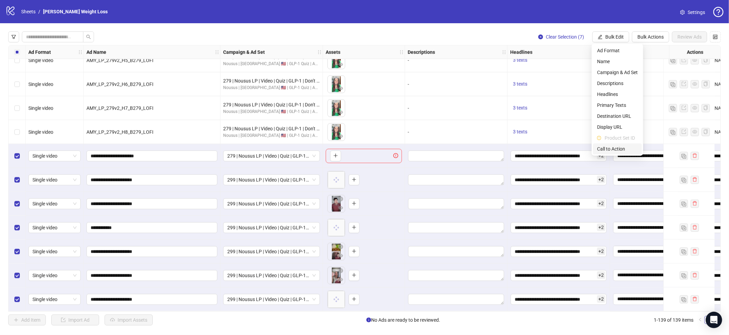
drag, startPoint x: 608, startPoint y: 151, endPoint x: 625, endPoint y: 137, distance: 21.8
click at [608, 151] on span "Call to Action" at bounding box center [617, 149] width 41 height 8
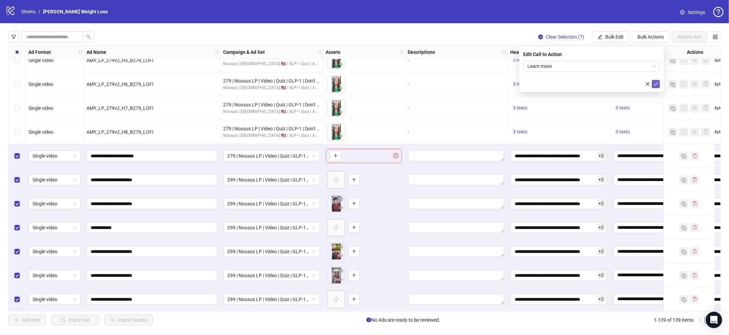
click at [655, 83] on icon "check" at bounding box center [656, 84] width 5 height 5
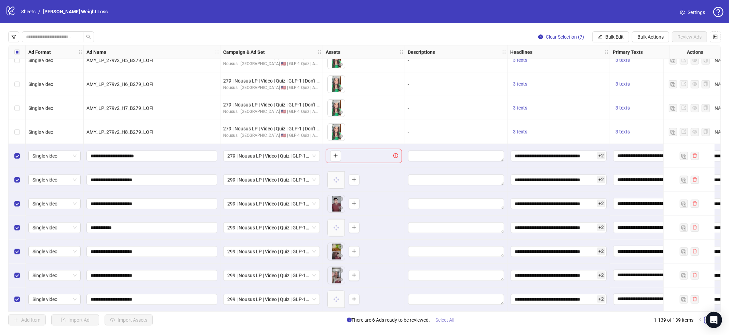
click at [455, 319] on span "Select All" at bounding box center [445, 320] width 19 height 5
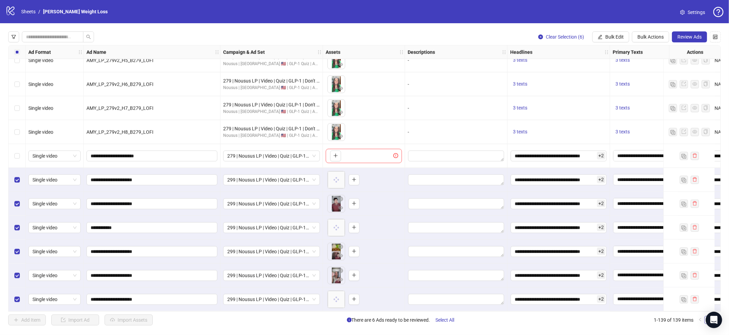
click at [698, 31] on div "Clear Selection (6) Bulk Edit Bulk Actions Review Ads Ad Format Ad Name Campaig…" at bounding box center [364, 178] width 729 height 311
click at [698, 32] on button "Review Ads" at bounding box center [689, 36] width 35 height 11
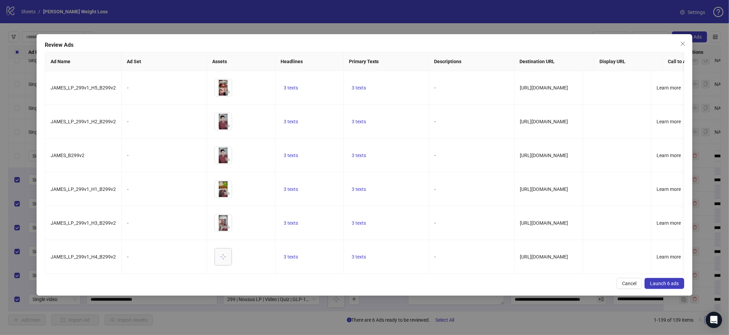
drag, startPoint x: 665, startPoint y: 289, endPoint x: 646, endPoint y: 275, distance: 23.1
click at [665, 286] on span "Launch 6 ads" at bounding box center [664, 283] width 29 height 5
